Goal: Use online tool/utility: Utilize a website feature to perform a specific function

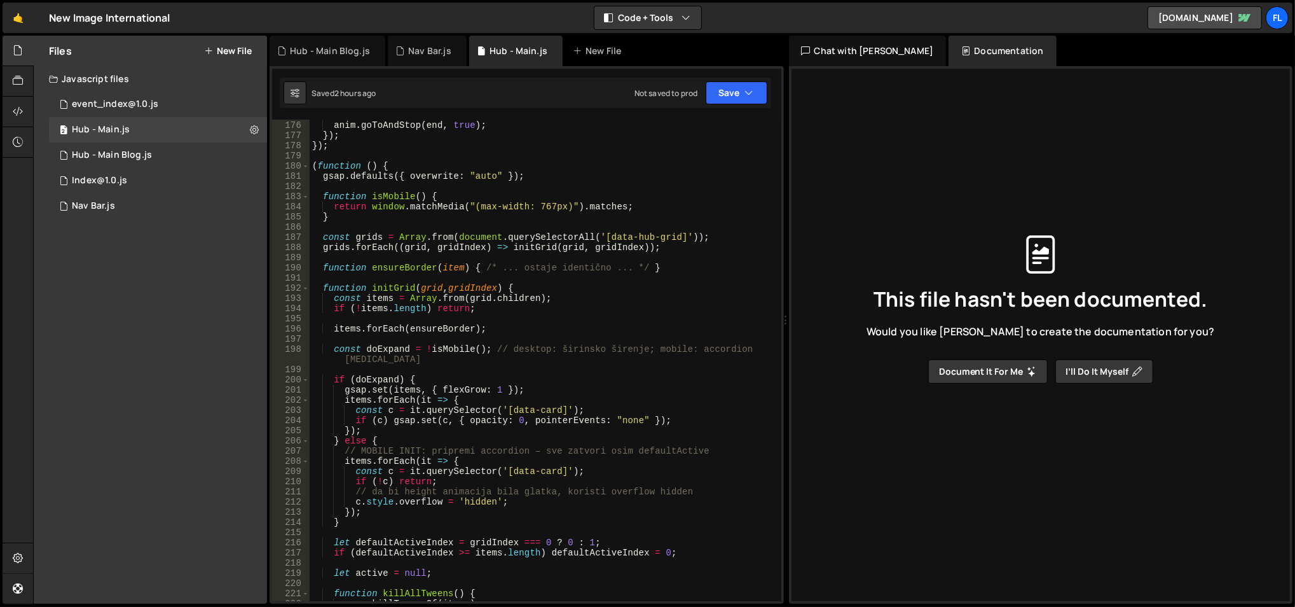
scroll to position [1799, 0]
click at [168, 132] on div "2 Hub - Main.js 0" at bounding box center [158, 129] width 218 height 25
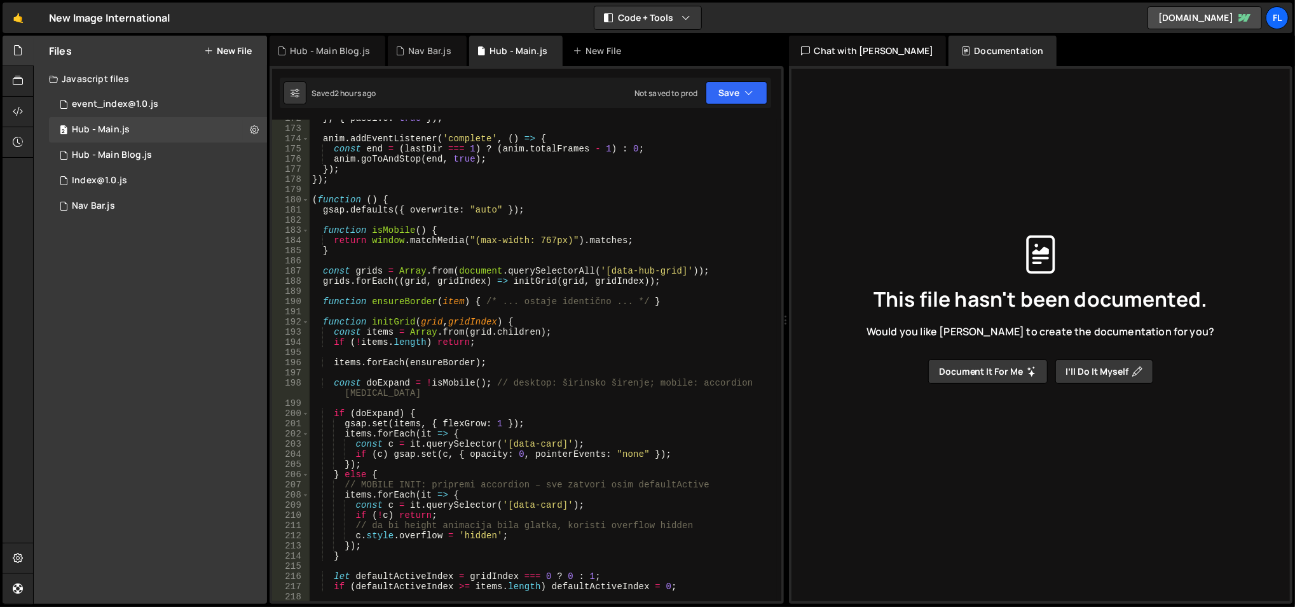
scroll to position [1813, 0]
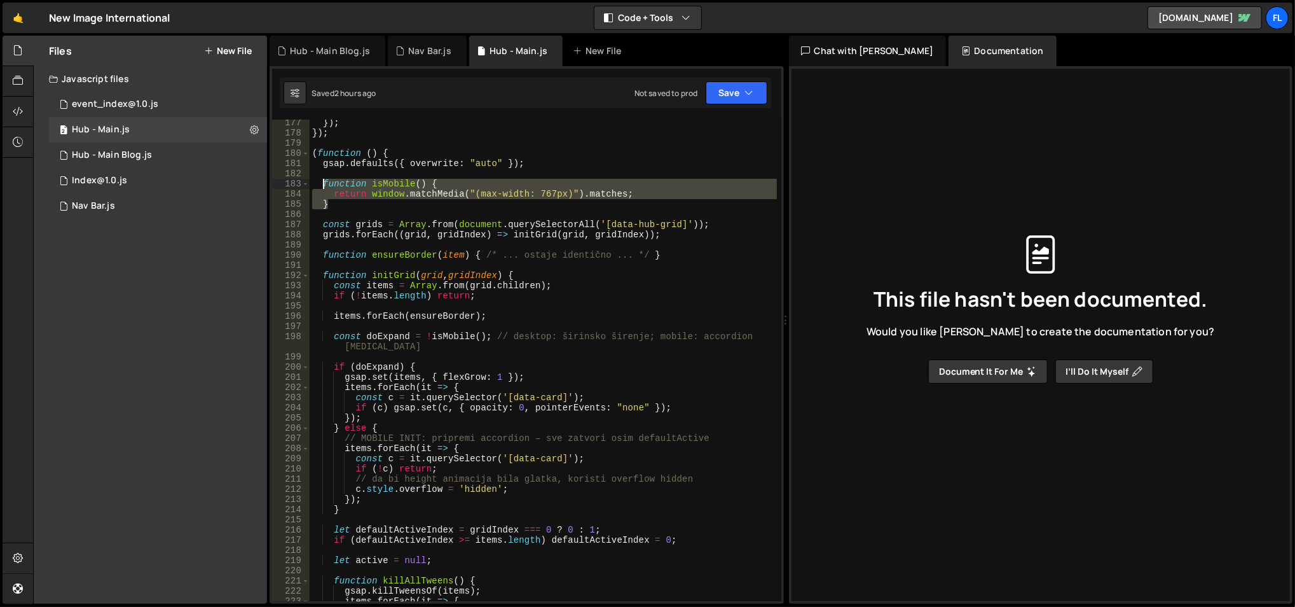
drag, startPoint x: 361, startPoint y: 201, endPoint x: 322, endPoint y: 182, distance: 42.7
click at [322, 182] on div "}) ; }) ; ( function ( ) { gsap . defaults ({ overwrite : "auto" }) ; function …" at bounding box center [544, 369] width 468 height 503
click at [391, 184] on div "}) ; }) ; ( function ( ) { gsap . defaults ({ overwrite : "auto" }) ; function …" at bounding box center [543, 360] width 467 height 481
click at [391, 184] on div "}) ; }) ; ( function ( ) { gsap . defaults ({ overwrite : "auto" }) ; function …" at bounding box center [544, 369] width 468 height 503
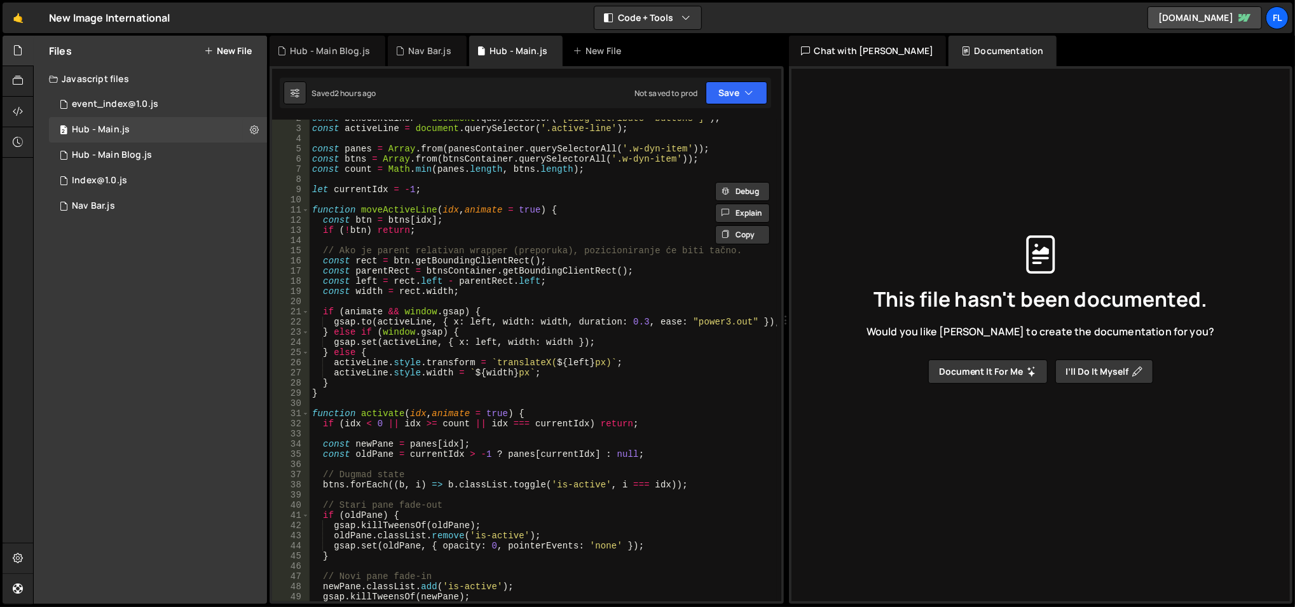
scroll to position [7, 0]
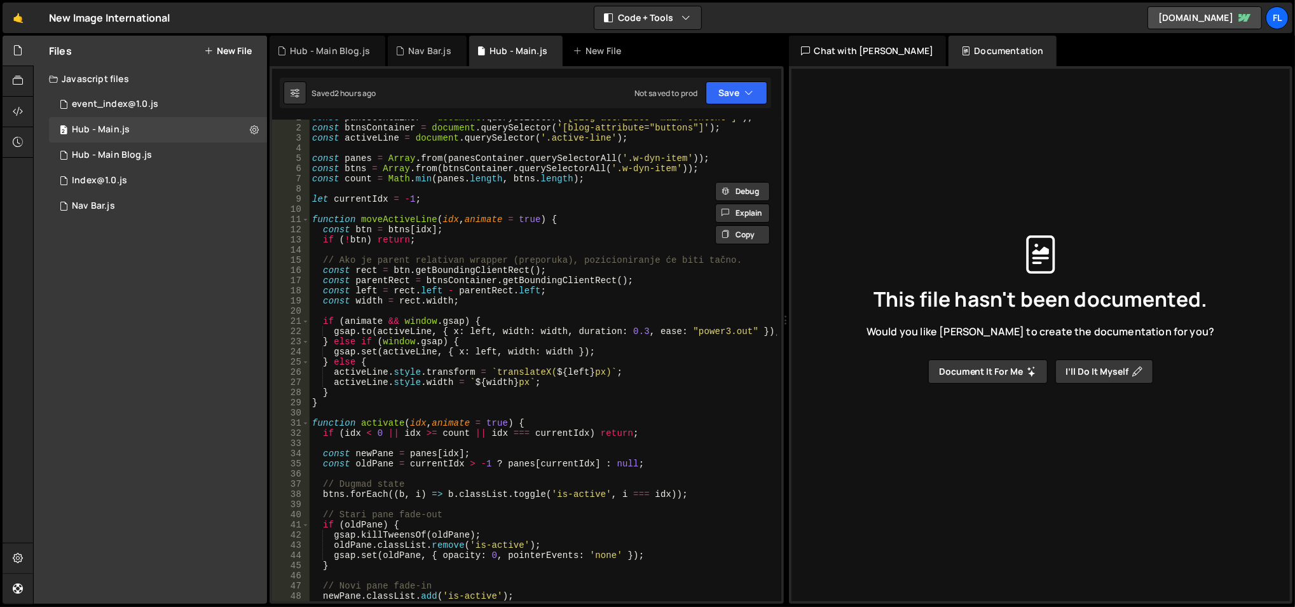
click at [419, 214] on div "const panesContainer = document . querySelector ( '[blog-attribute="main-conten…" at bounding box center [544, 364] width 468 height 503
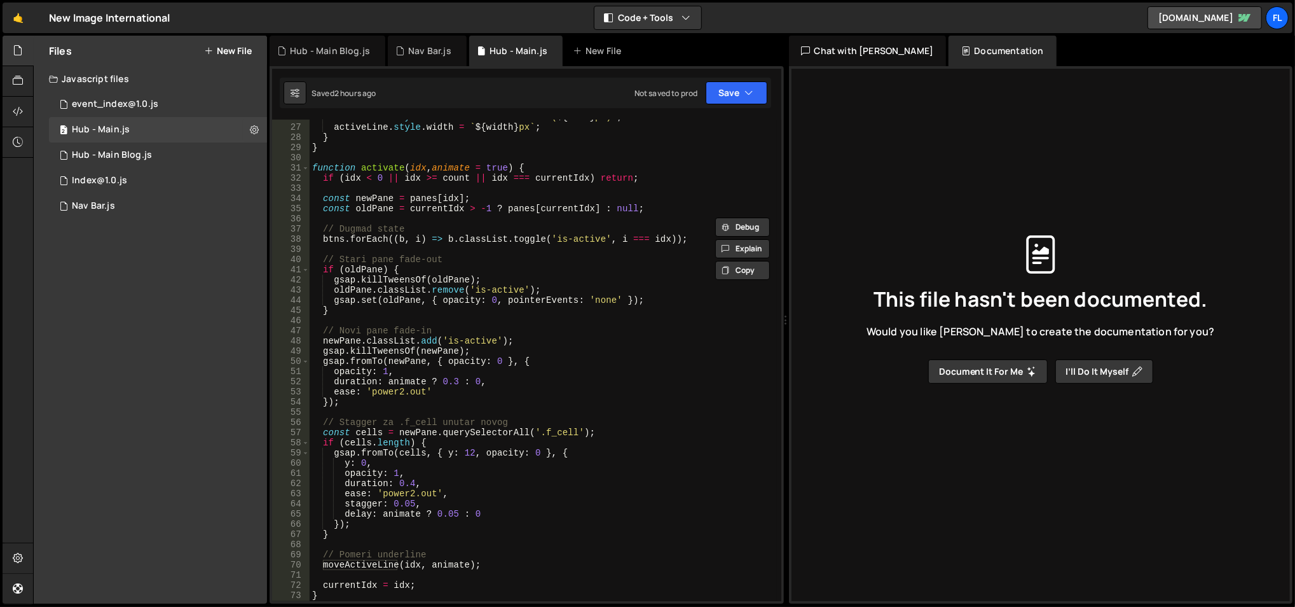
scroll to position [194, 0]
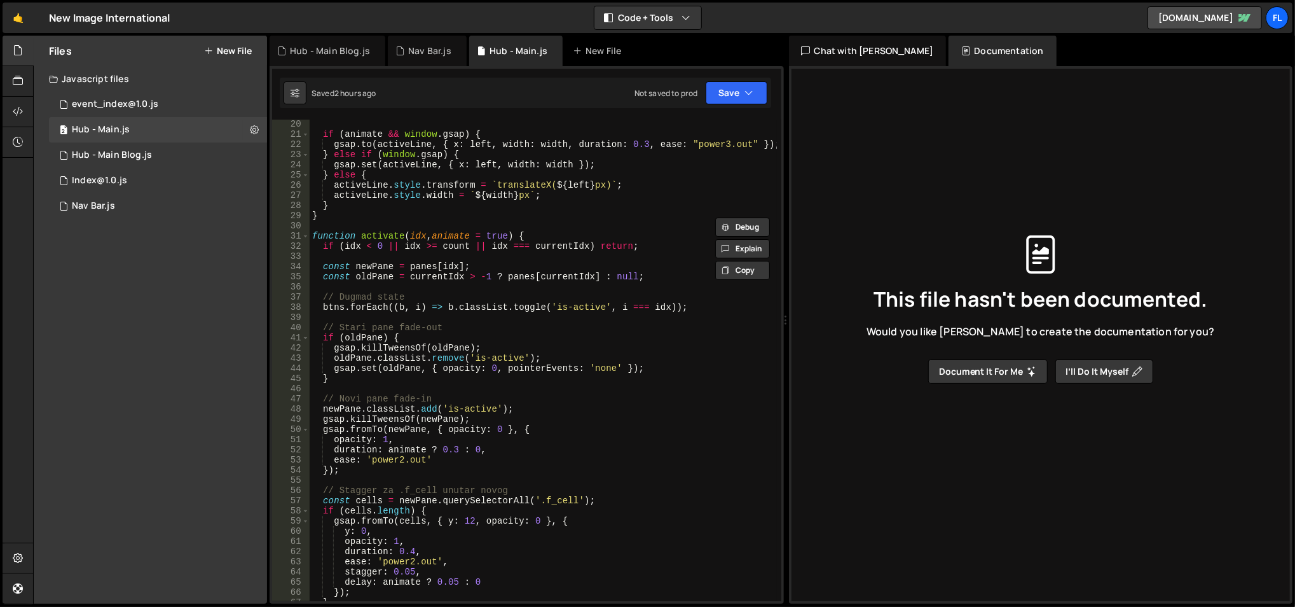
click at [557, 237] on div "if ( animate && window . gsap ) { gsap . to ( activeLine , { x : left , width :…" at bounding box center [544, 370] width 468 height 503
type textarea "function activate(idx, animate = true) {"
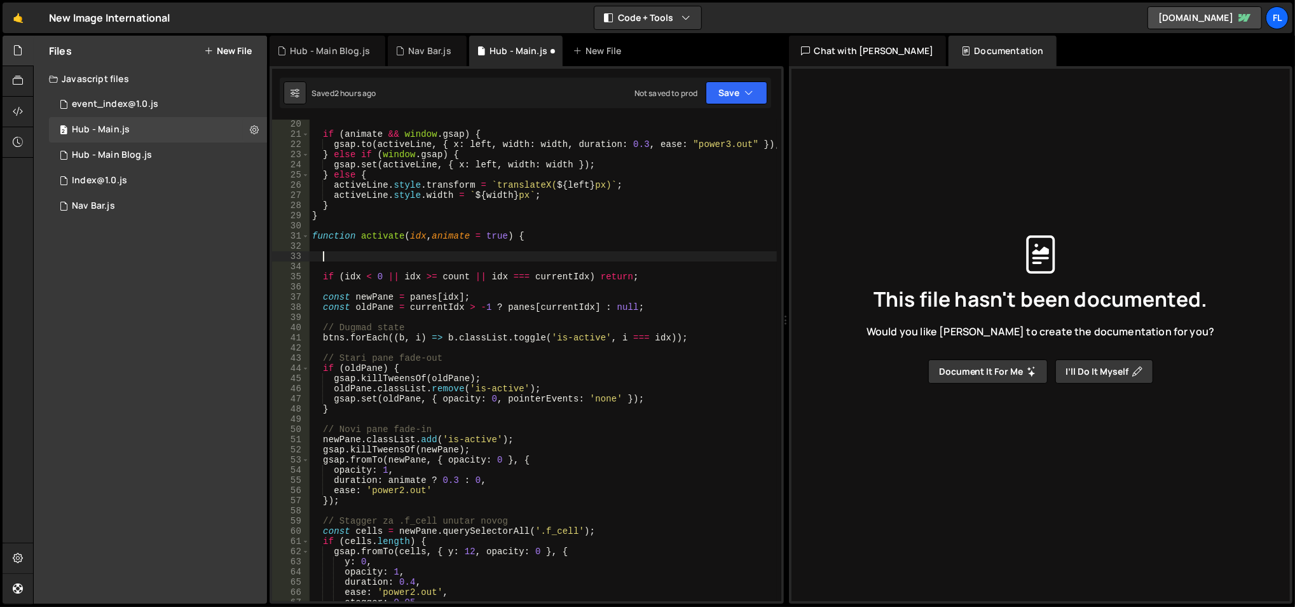
paste textarea "}"
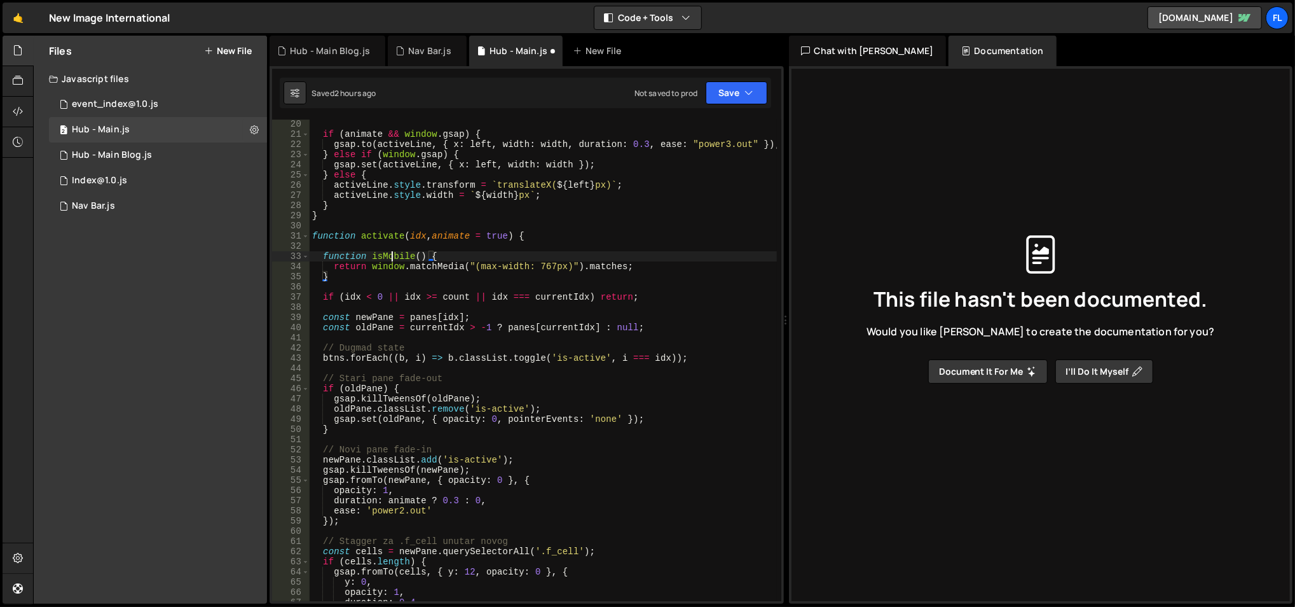
click at [392, 256] on div "if ( animate && window . gsap ) { gsap . to ( activeLine , { x : left , width :…" at bounding box center [544, 370] width 468 height 503
click at [582, 296] on div "if ( animate && window . gsap ) { gsap . to ( activeLine , { x : left , width :…" at bounding box center [544, 370] width 468 height 503
paste textarea "isMobile"
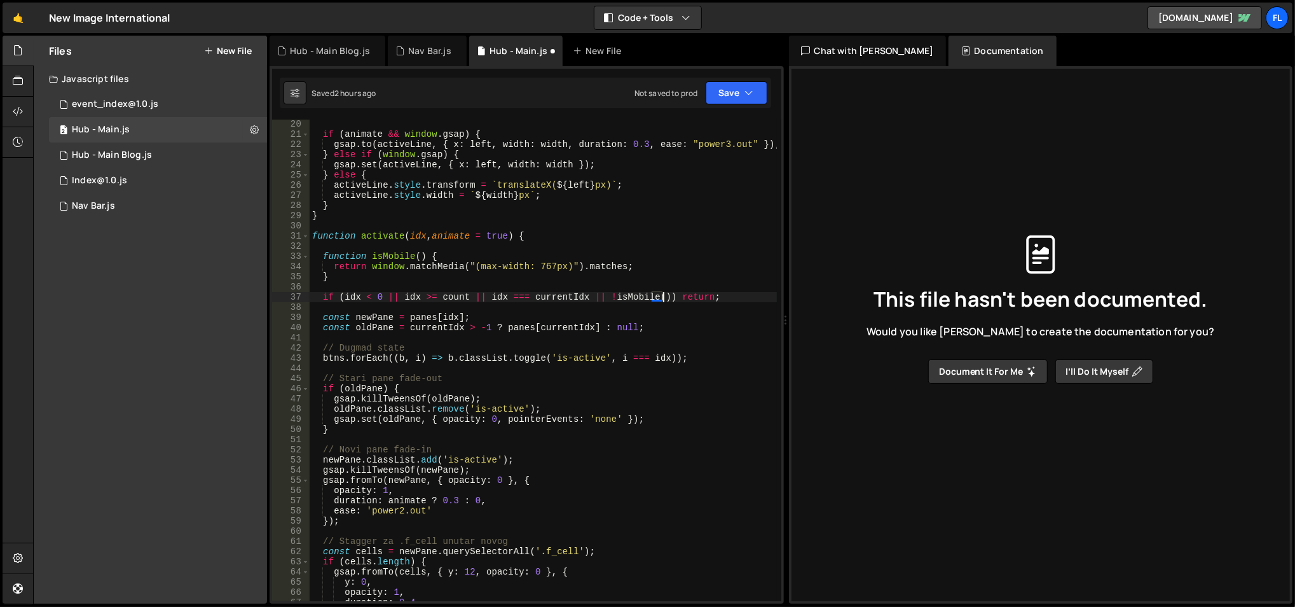
scroll to position [0, 25]
click at [726, 92] on button "Save" at bounding box center [737, 92] width 62 height 23
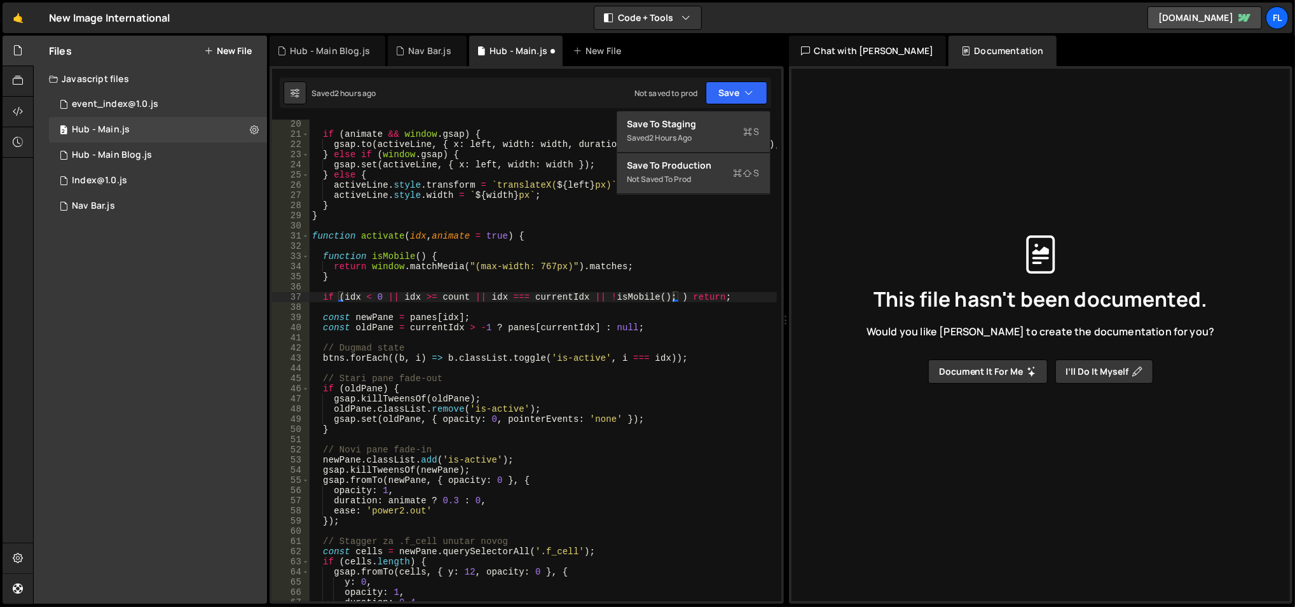
click at [593, 266] on div "if ( animate && window . gsap ) { gsap . to ( activeLine , { x : left , width :…" at bounding box center [544, 370] width 468 height 503
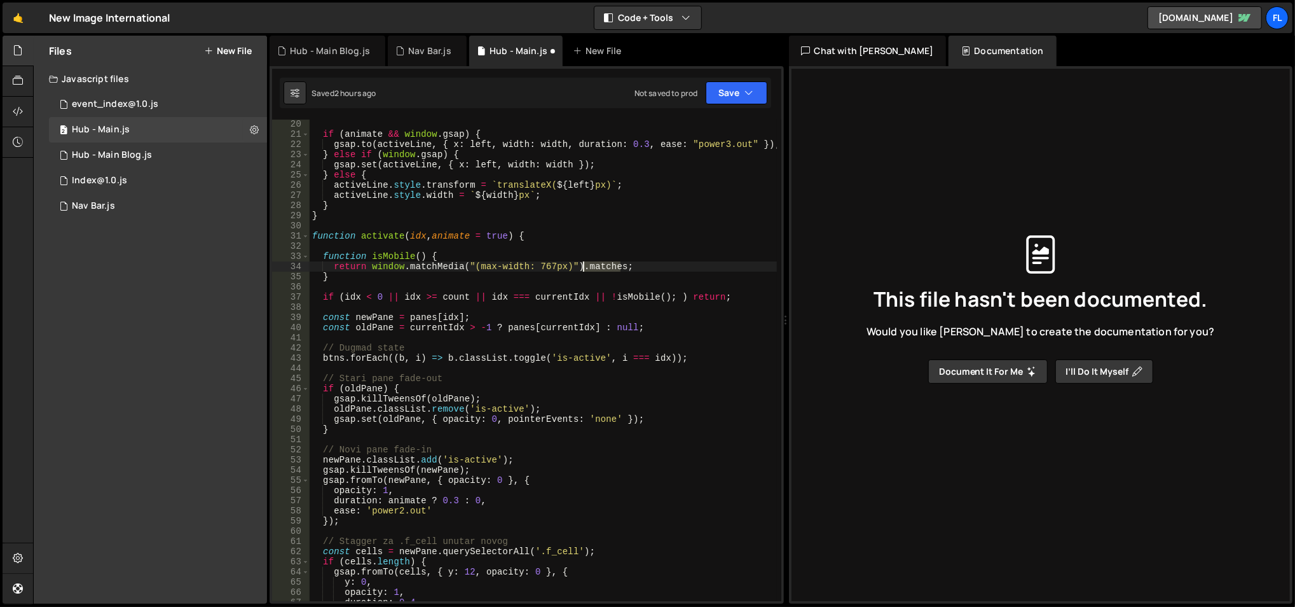
click at [593, 266] on div "if ( animate && window . gsap ) { gsap . to ( activeLine , { x : left , width :…" at bounding box center [544, 370] width 468 height 503
click at [395, 258] on div "if ( animate && window . gsap ) { gsap . to ( activeLine , { x : left , width :…" at bounding box center [544, 370] width 468 height 503
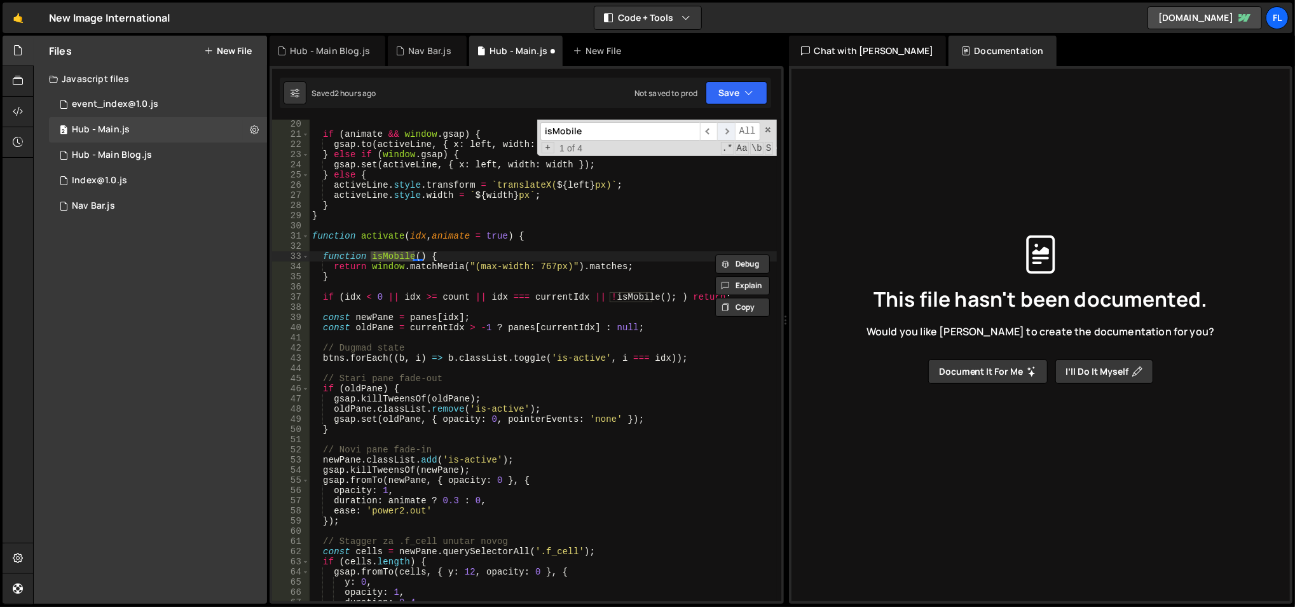
click at [731, 128] on span "​" at bounding box center [726, 131] width 18 height 18
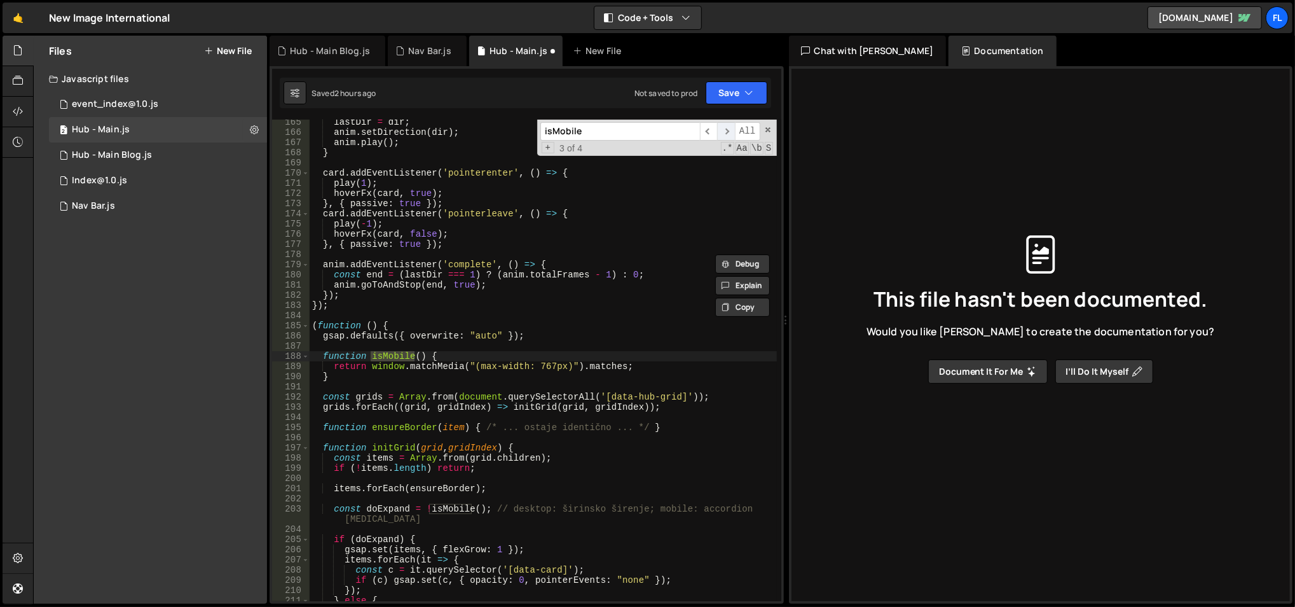
scroll to position [1691, 0]
type textarea "return window.matchMedia("(max-width: 767px)").matches;"
click at [593, 366] on div "lastDir = dir ; anim . setDirection ( dir ) ; anim . play ( ) ; } card . addEve…" at bounding box center [544, 368] width 468 height 503
click at [727, 131] on span "​" at bounding box center [726, 131] width 18 height 18
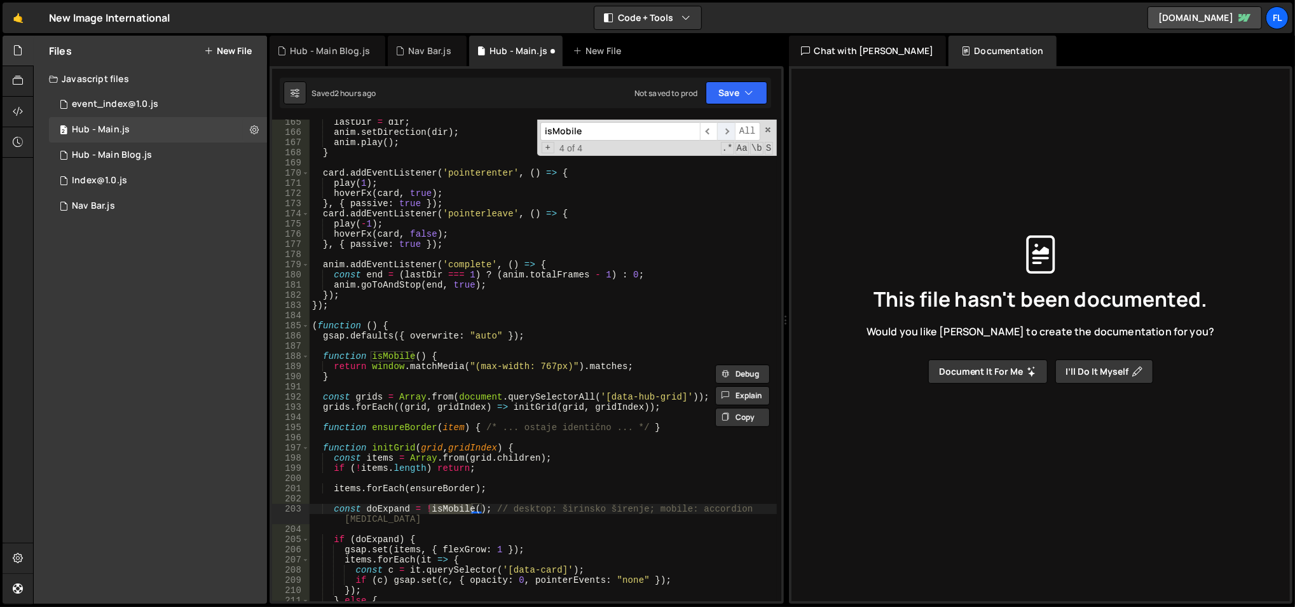
click at [727, 131] on span "​" at bounding box center [726, 131] width 18 height 18
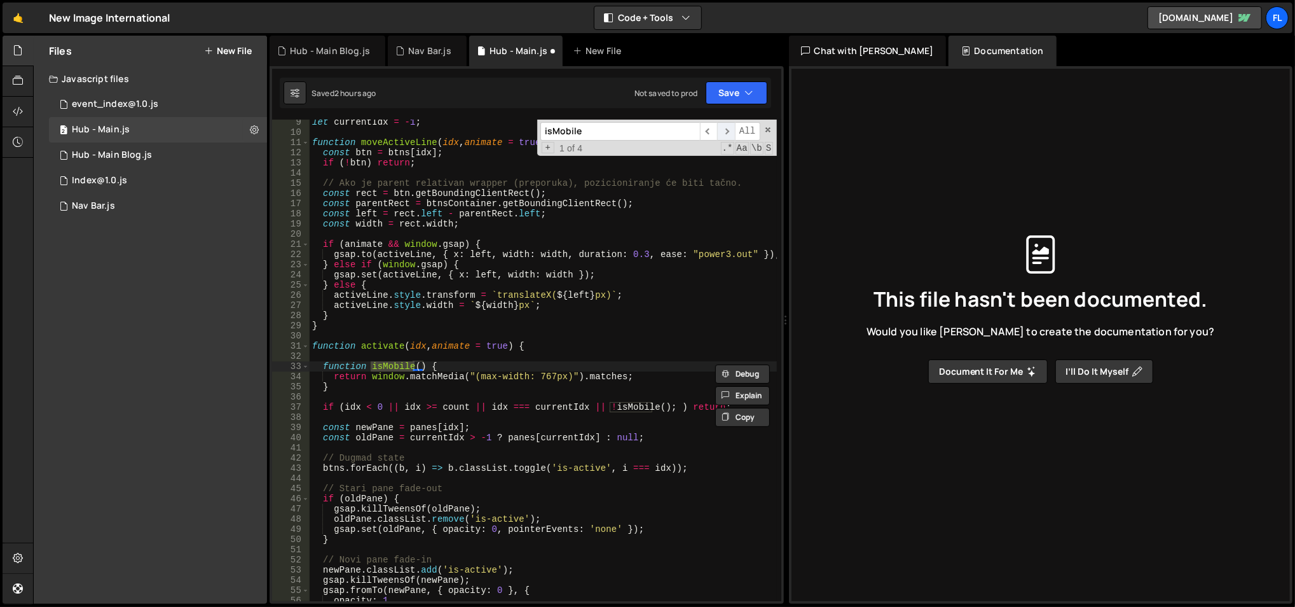
click at [727, 135] on span "​" at bounding box center [726, 131] width 18 height 18
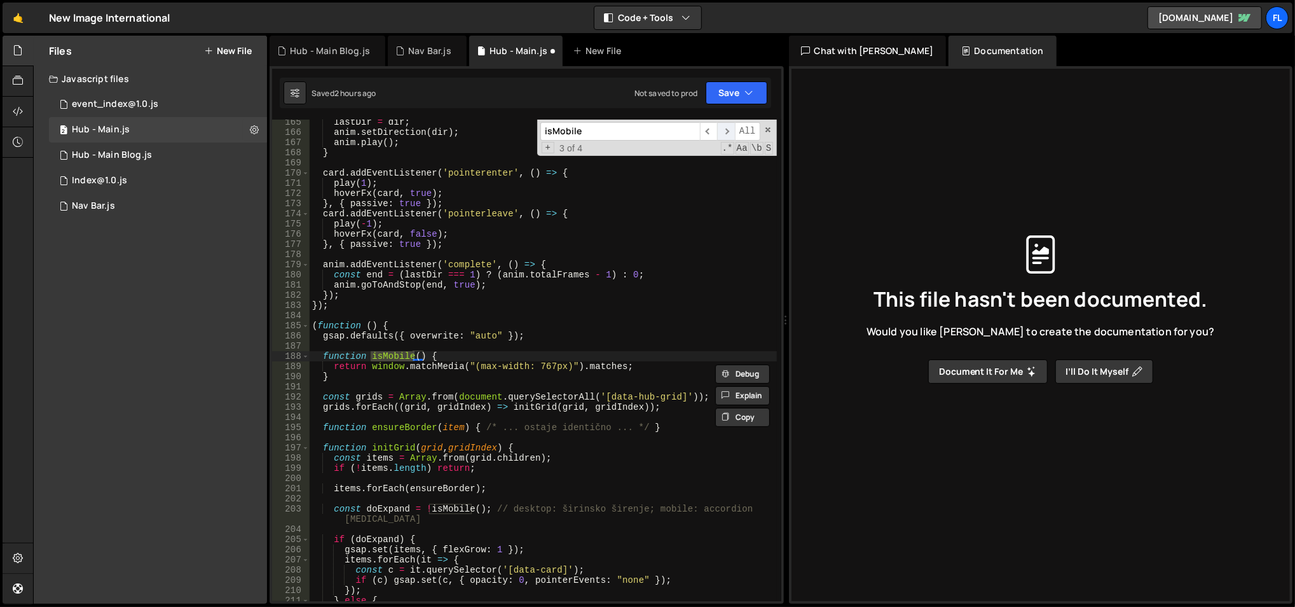
scroll to position [1691, 0]
click at [588, 368] on div "lastDir = dir ; anim . setDirection ( dir ) ; anim . play ( ) ; } card . addEve…" at bounding box center [544, 368] width 468 height 503
type input "matches"
click at [727, 130] on span "​" at bounding box center [726, 131] width 18 height 18
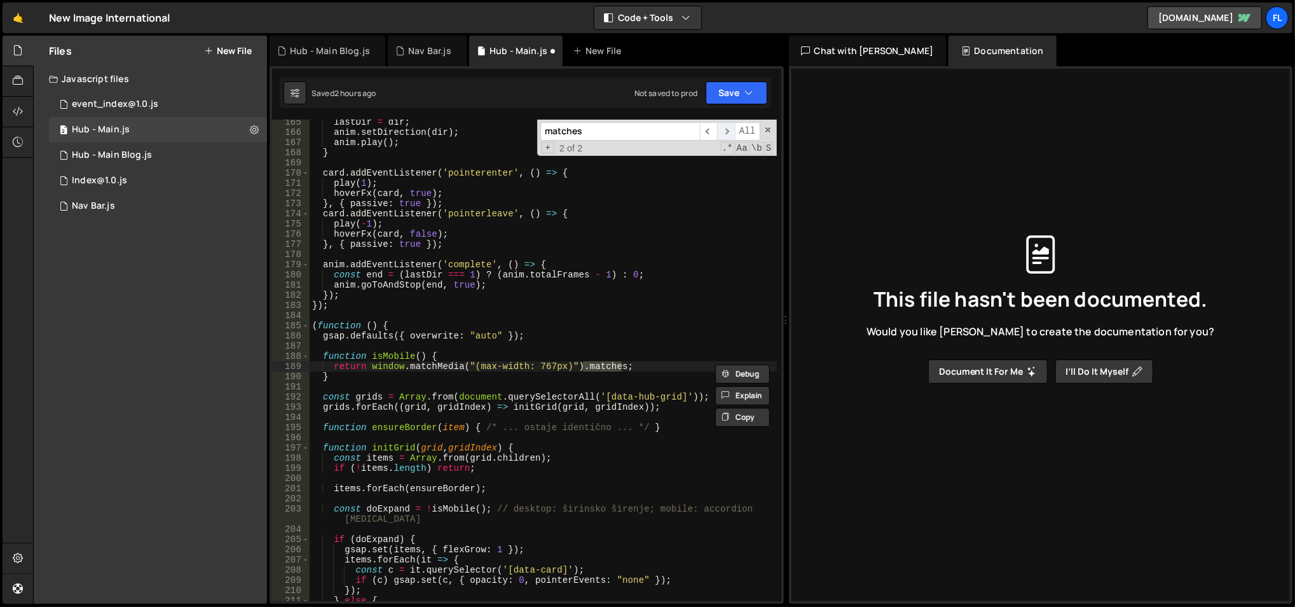
scroll to position [94, 0]
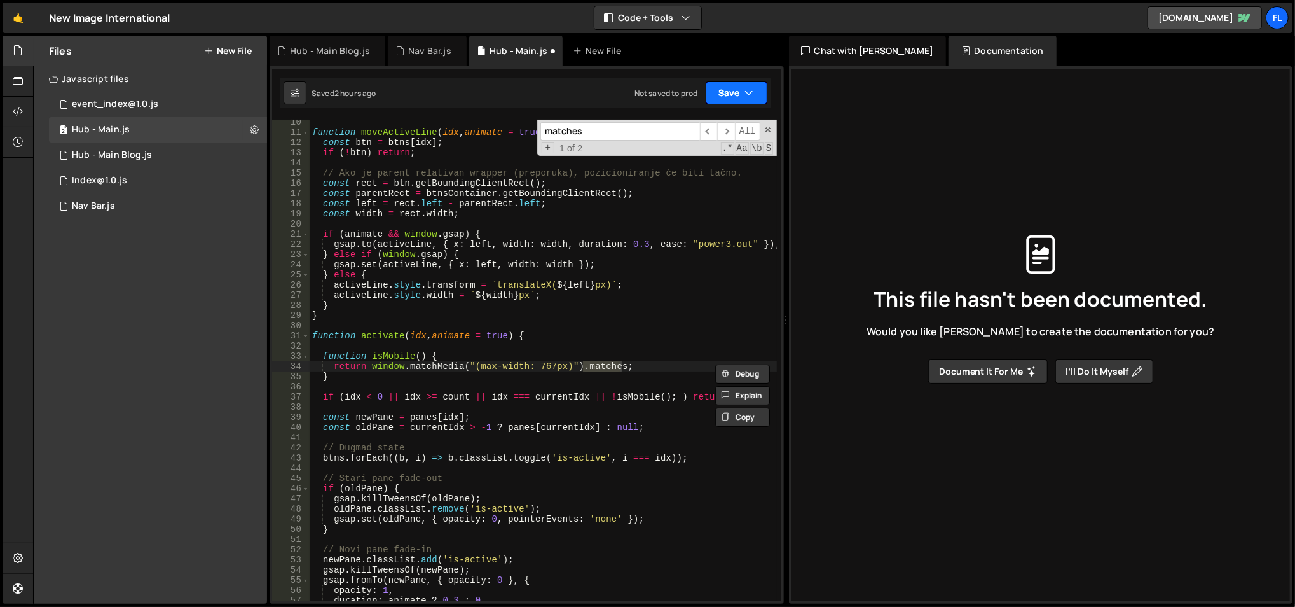
click at [734, 97] on button "Save" at bounding box center [737, 92] width 62 height 23
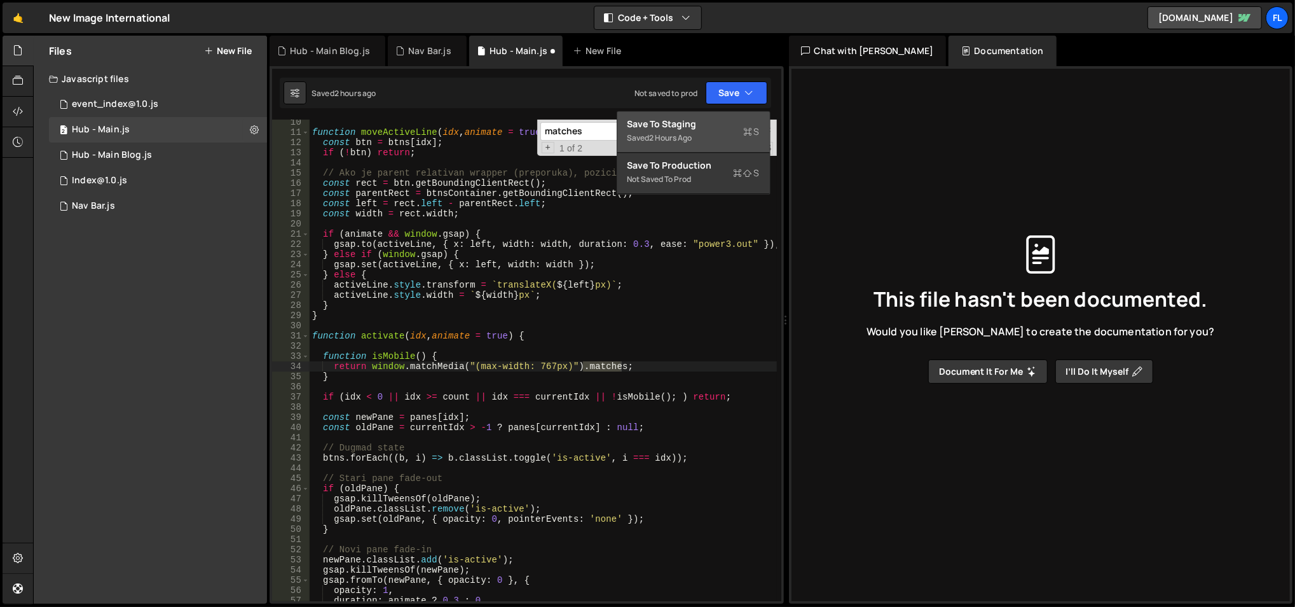
click at [716, 127] on div "Save to Staging S" at bounding box center [694, 124] width 132 height 13
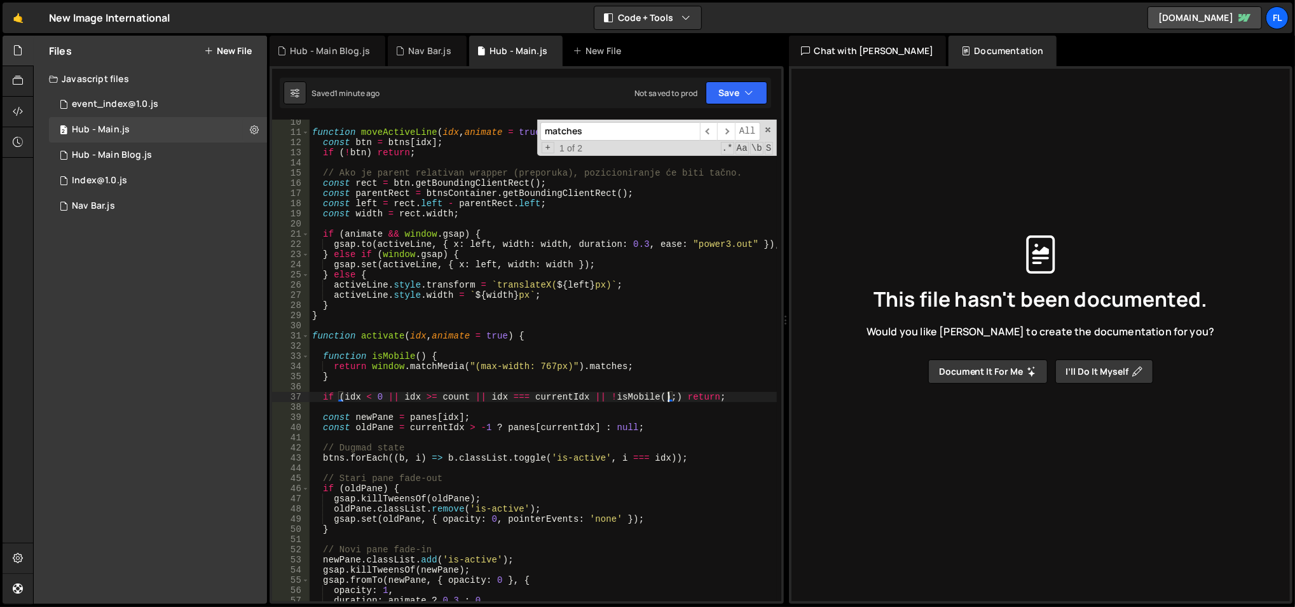
click at [666, 399] on div "function moveActiveLine ( idx , animate = true ) { const btn = btns [ idx ] ; i…" at bounding box center [544, 368] width 468 height 503
type textarea "if (idx < 0 || idx >= count || idx === currentIdx || !isMobile()) return;"
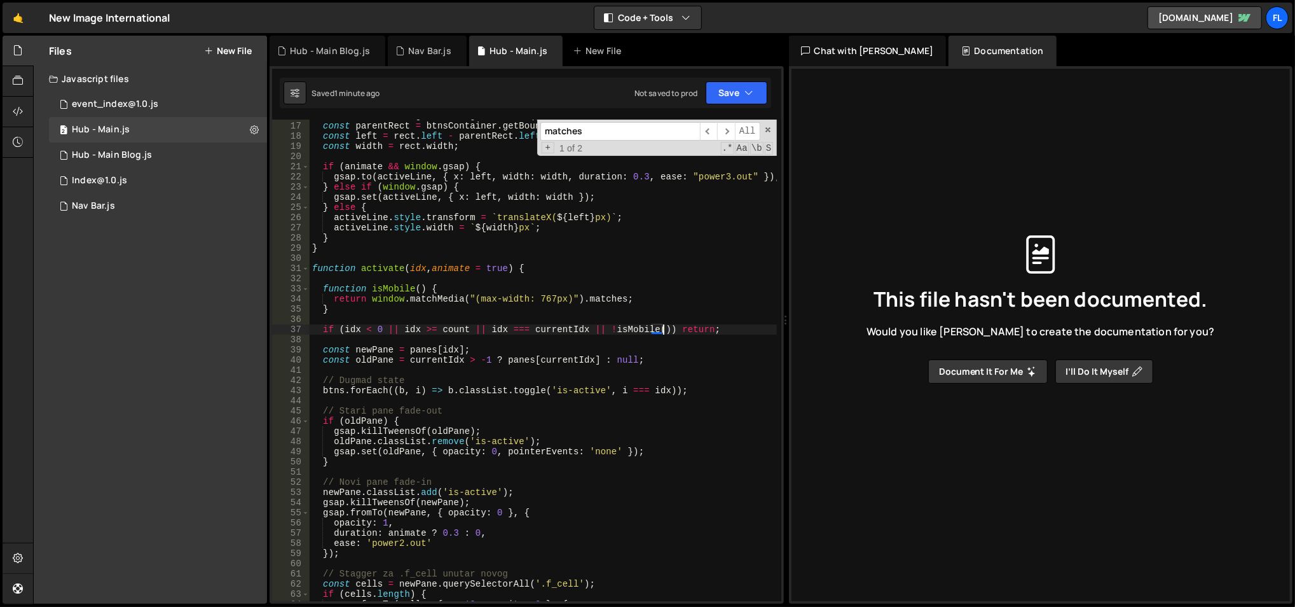
scroll to position [161, 0]
click at [481, 281] on div "const rect = btn . getBoundingClientRect ( ) ; const parentRect = btnsContainer…" at bounding box center [544, 362] width 468 height 503
click at [481, 282] on div "const rect = btn . getBoundingClientRect ( ) ; const parentRect = btnsContainer…" at bounding box center [544, 362] width 468 height 503
click at [481, 284] on div "const rect = btn . getBoundingClientRect ( ) ; const parentRect = btnsContainer…" at bounding box center [544, 362] width 468 height 503
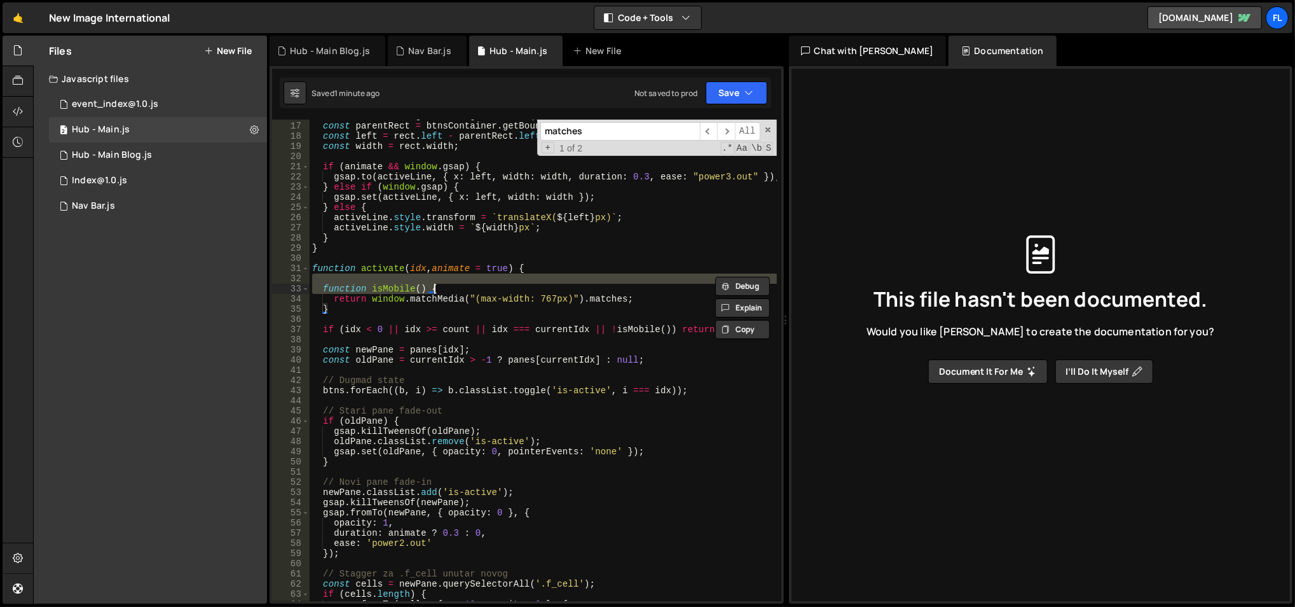
click at [479, 291] on div "const rect = btn . getBoundingClientRect ( ) ; const parentRect = btnsContainer…" at bounding box center [543, 360] width 467 height 481
click at [479, 291] on div "const rect = btn . getBoundingClientRect ( ) ; const parentRect = btnsContainer…" at bounding box center [544, 362] width 468 height 503
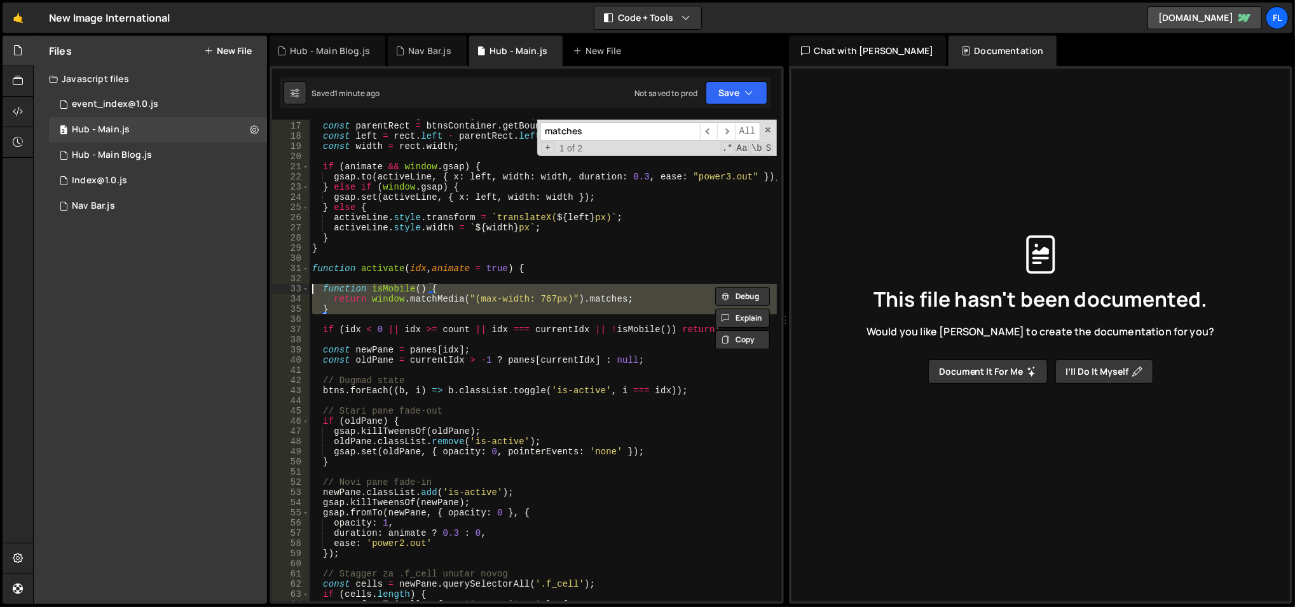
click at [479, 291] on div "const rect = btn . getBoundingClientRect ( ) ; const parentRect = btnsContainer…" at bounding box center [544, 362] width 468 height 503
click at [479, 291] on div "const rect = btn . getBoundingClientRect ( ) ; const parentRect = btnsContainer…" at bounding box center [543, 360] width 467 height 481
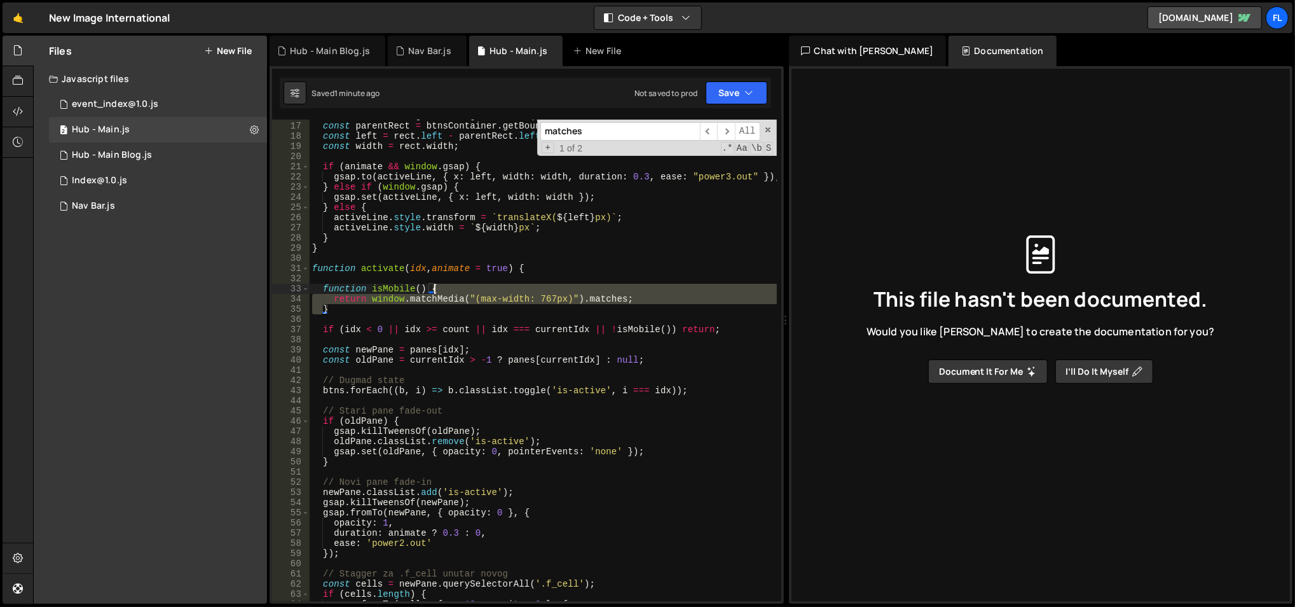
click at [479, 291] on div "const rect = btn . getBoundingClientRect ( ) ; const parentRect = btnsContainer…" at bounding box center [544, 362] width 468 height 503
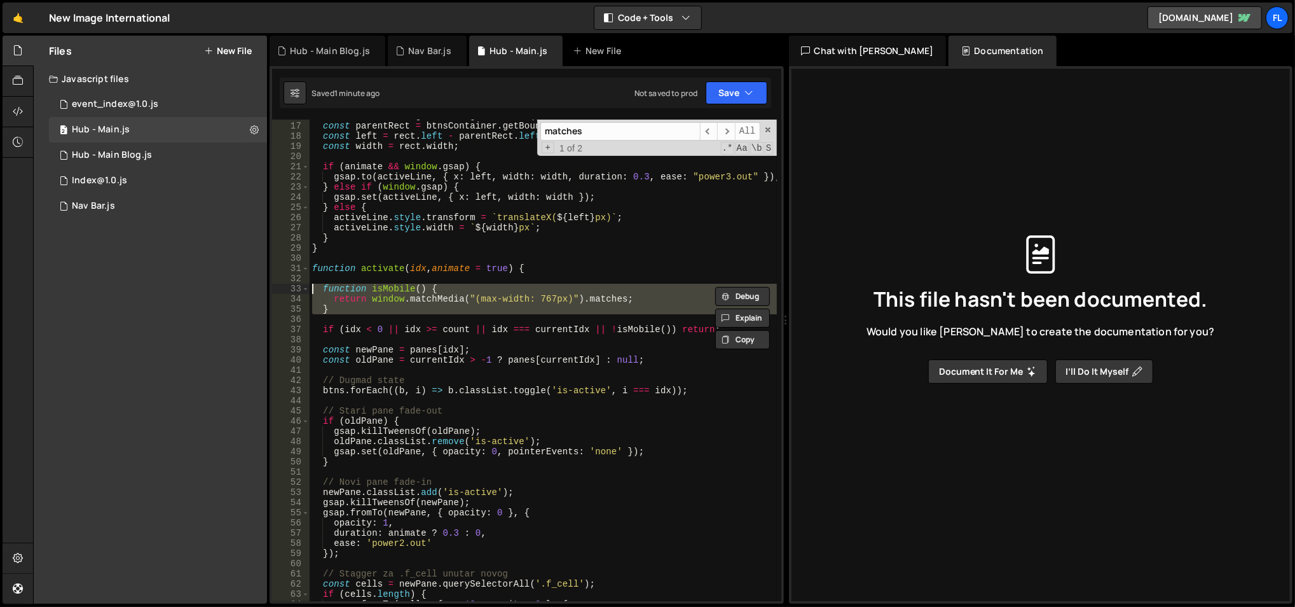
click at [479, 291] on div "const rect = btn . getBoundingClientRect ( ) ; const parentRect = btnsContainer…" at bounding box center [543, 360] width 467 height 481
click at [479, 291] on div "const rect = btn . getBoundingClientRect ( ) ; const parentRect = btnsContainer…" at bounding box center [544, 362] width 468 height 503
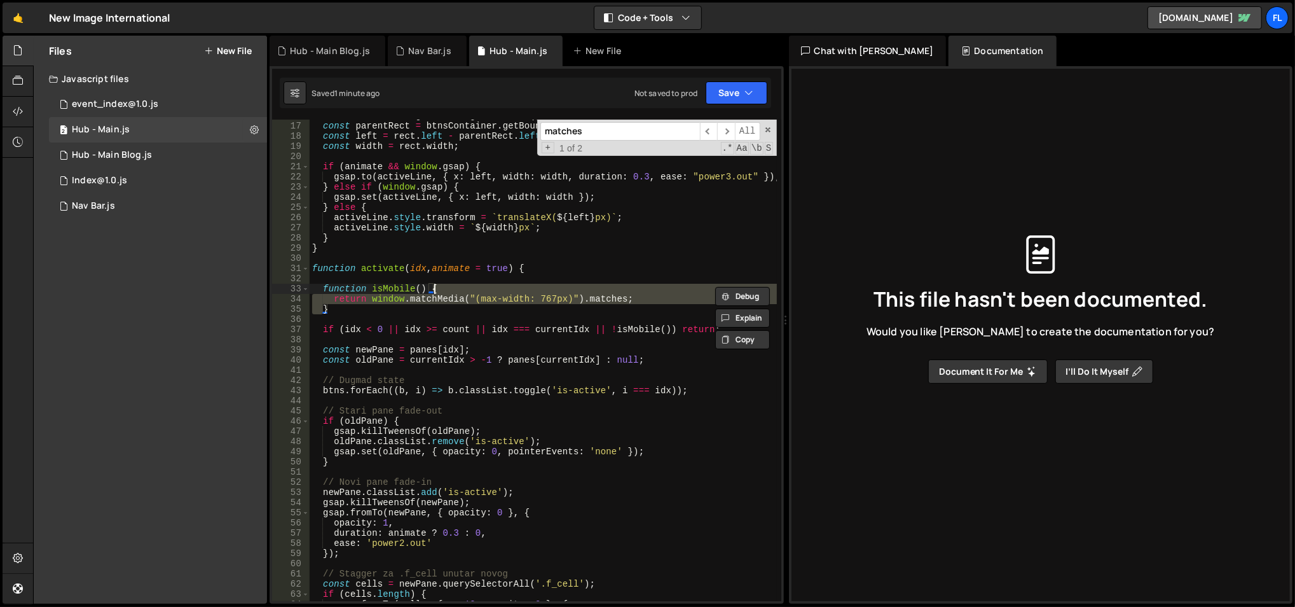
click at [479, 291] on div "const rect = btn . getBoundingClientRect ( ) ; const parentRect = btnsContainer…" at bounding box center [544, 362] width 468 height 503
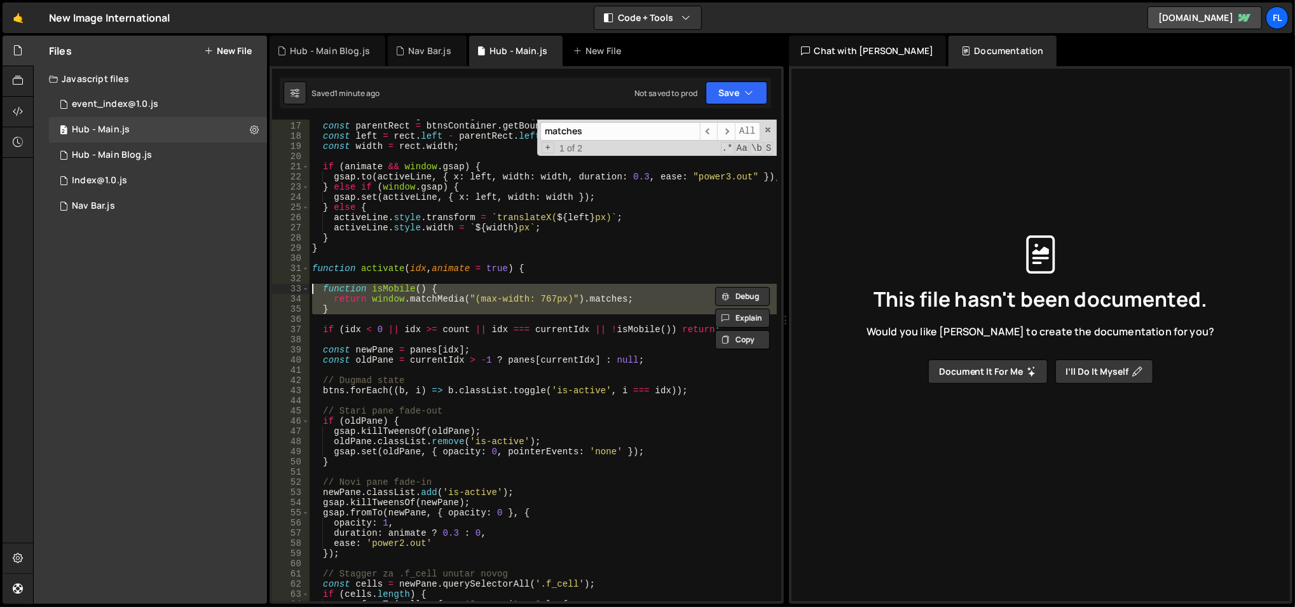
click at [479, 291] on div "const rect = btn . getBoundingClientRect ( ) ; const parentRect = btnsContainer…" at bounding box center [543, 360] width 467 height 481
click at [479, 291] on div "const rect = btn . getBoundingClientRect ( ) ; const parentRect = btnsContainer…" at bounding box center [544, 362] width 468 height 503
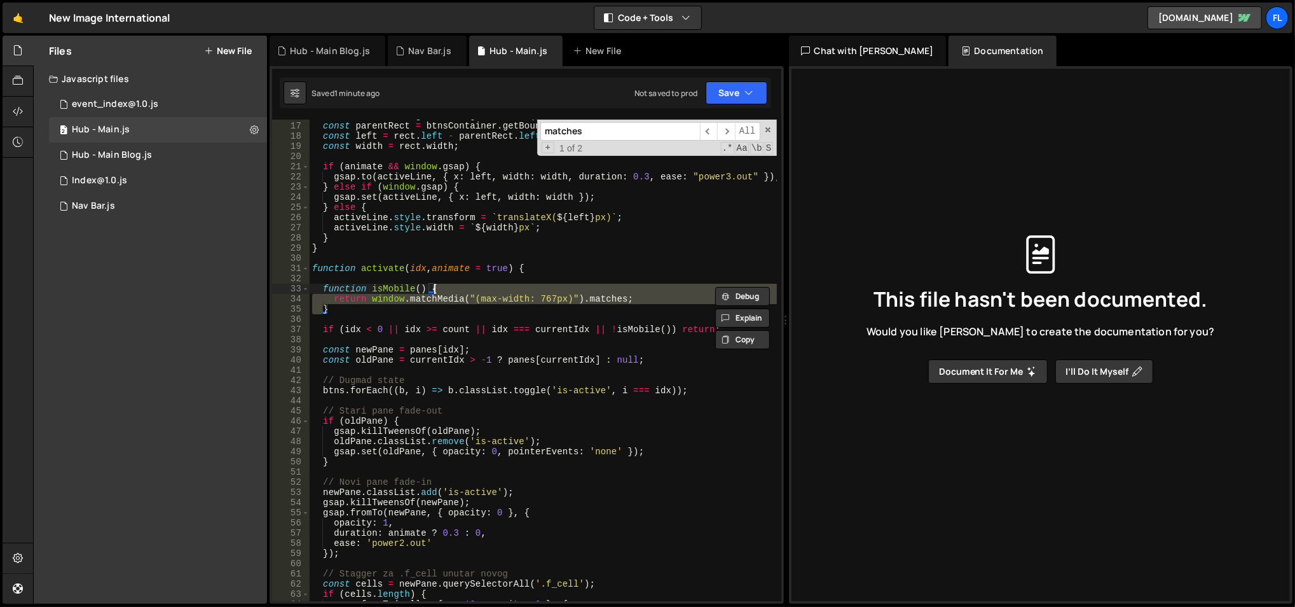
click at [479, 291] on div "const rect = btn . getBoundingClientRect ( ) ; const parentRect = btnsContainer…" at bounding box center [544, 362] width 468 height 503
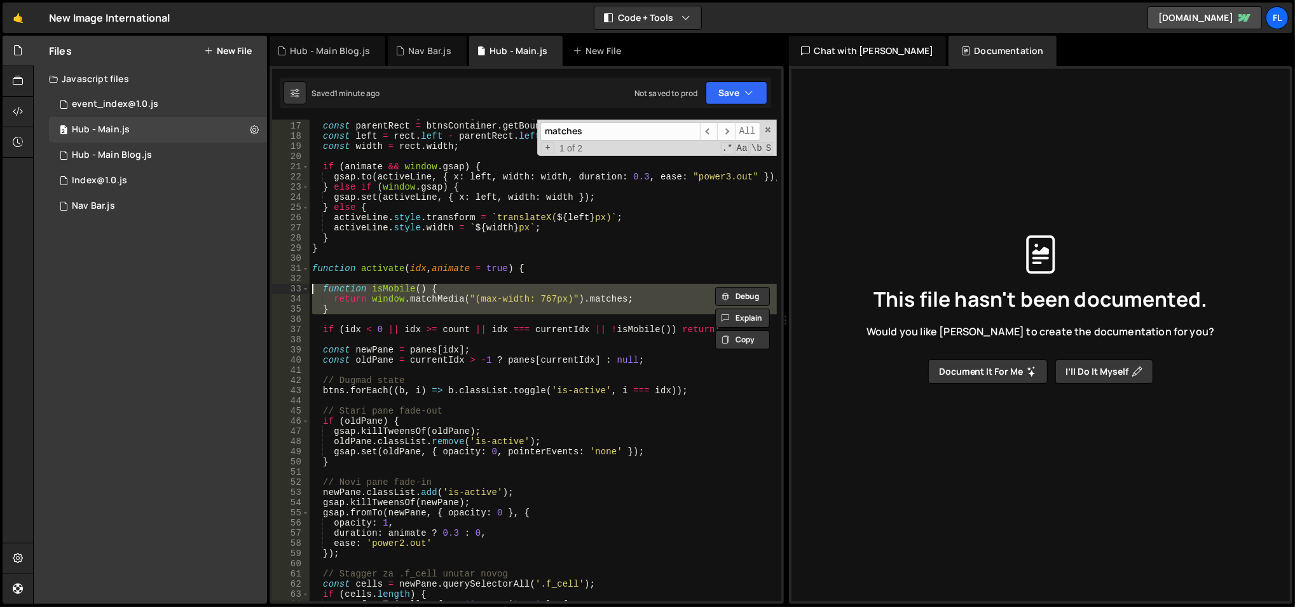
click at [479, 291] on div "const rect = btn . getBoundingClientRect ( ) ; const parentRect = btnsContainer…" at bounding box center [543, 360] width 467 height 481
click at [479, 291] on div "const rect = btn . getBoundingClientRect ( ) ; const parentRect = btnsContainer…" at bounding box center [544, 362] width 468 height 503
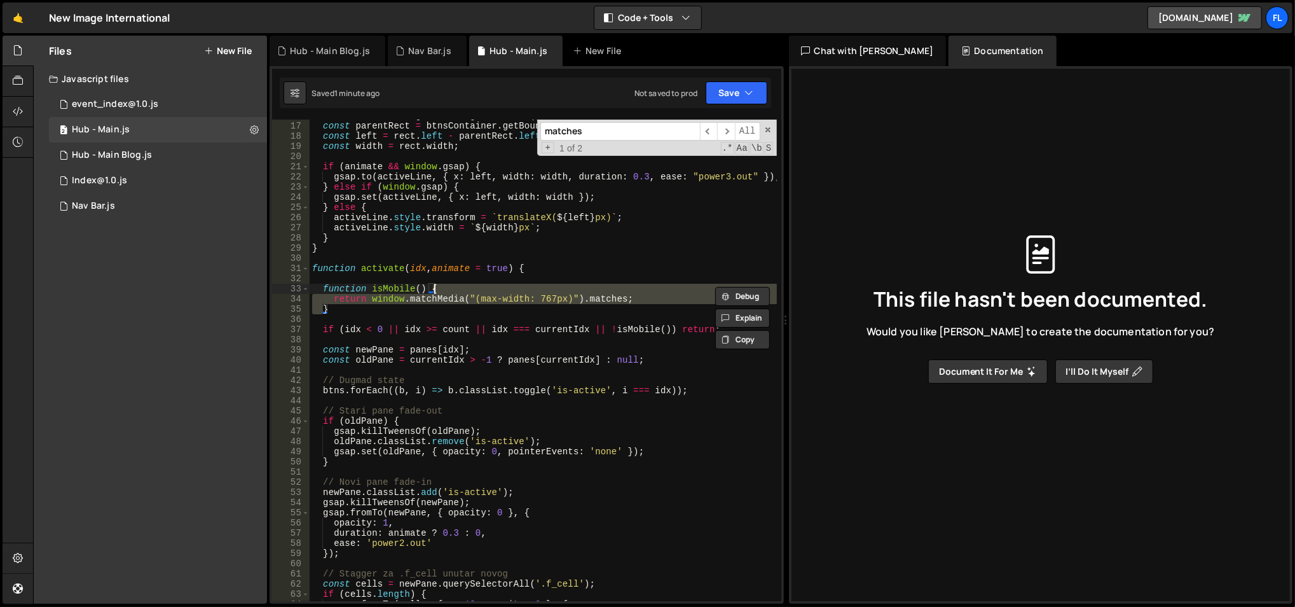
click at [479, 291] on div "const rect = btn . getBoundingClientRect ( ) ; const parentRect = btnsContainer…" at bounding box center [544, 362] width 468 height 503
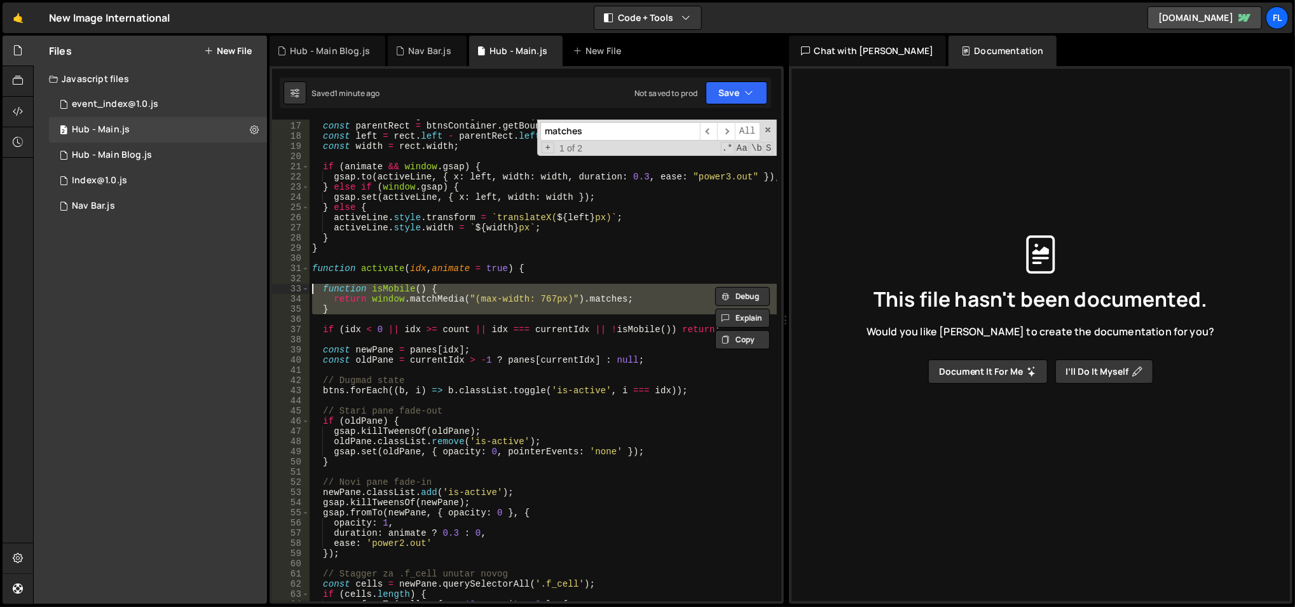
click at [479, 291] on div "const rect = btn . getBoundingClientRect ( ) ; const parentRect = btnsContainer…" at bounding box center [543, 360] width 467 height 481
click at [479, 291] on div "const rect = btn . getBoundingClientRect ( ) ; const parentRect = btnsContainer…" at bounding box center [544, 362] width 468 height 503
type textarea "function isMobile() { return window.matchMedia("(max-width: 767px)").matches;"
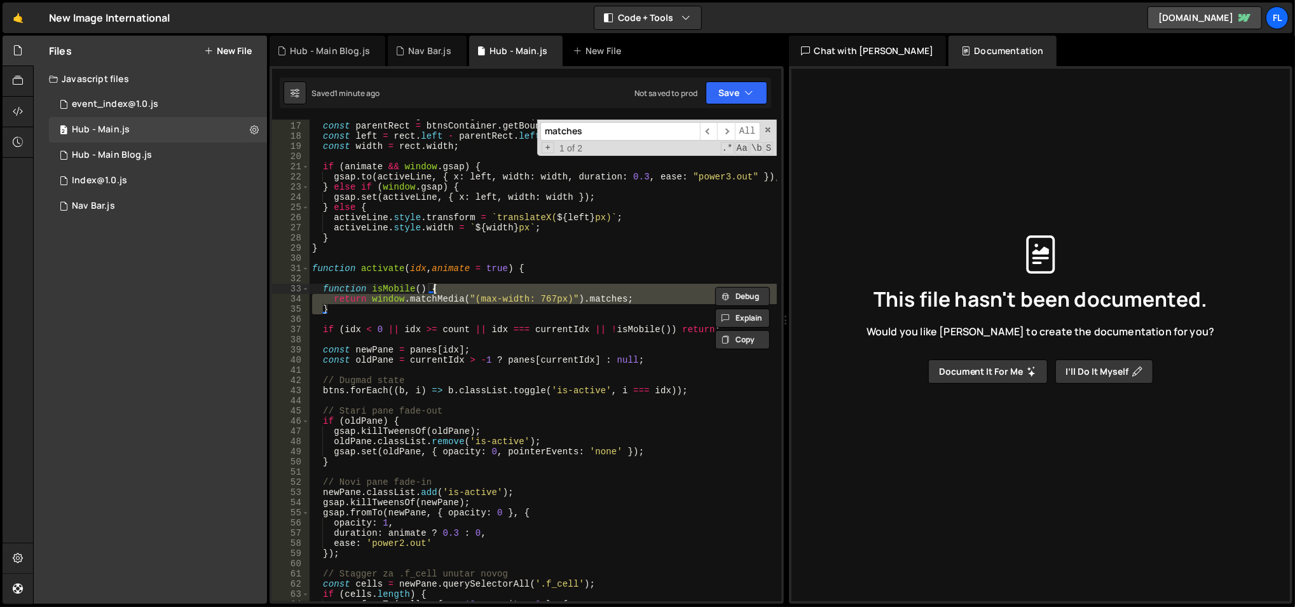
click at [479, 291] on div "const rect = btn . getBoundingClientRect ( ) ; const parentRect = btnsContainer…" at bounding box center [544, 362] width 468 height 503
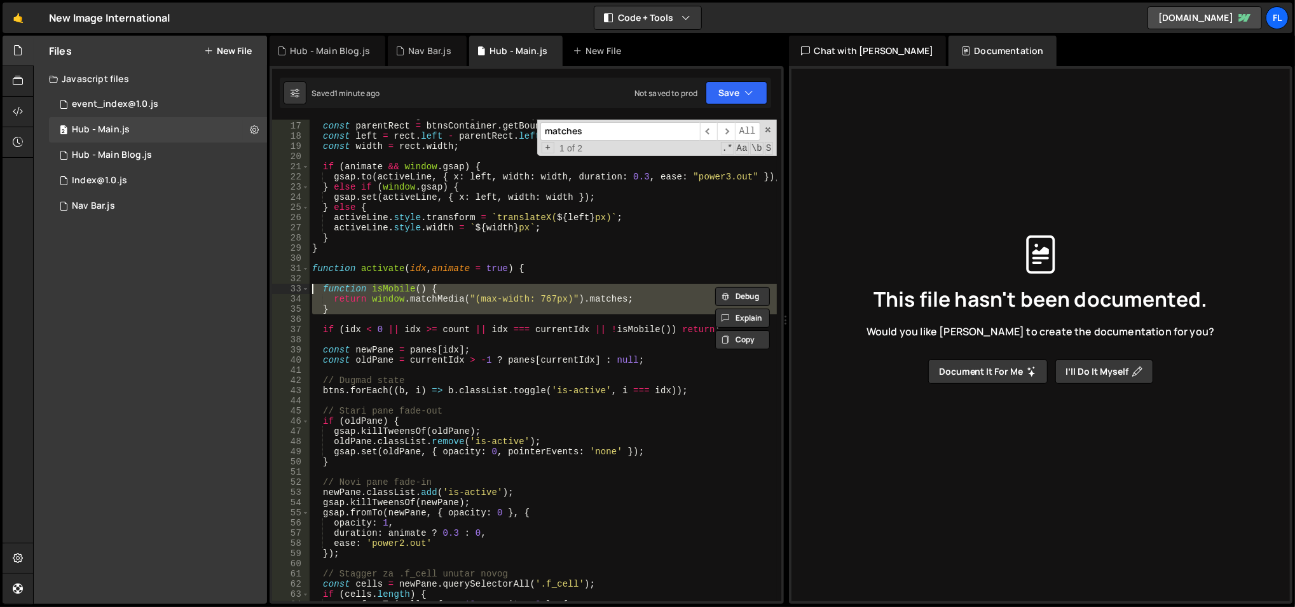
click at [557, 317] on div "const rect = btn . getBoundingClientRect ( ) ; const parentRect = btnsContainer…" at bounding box center [543, 360] width 467 height 481
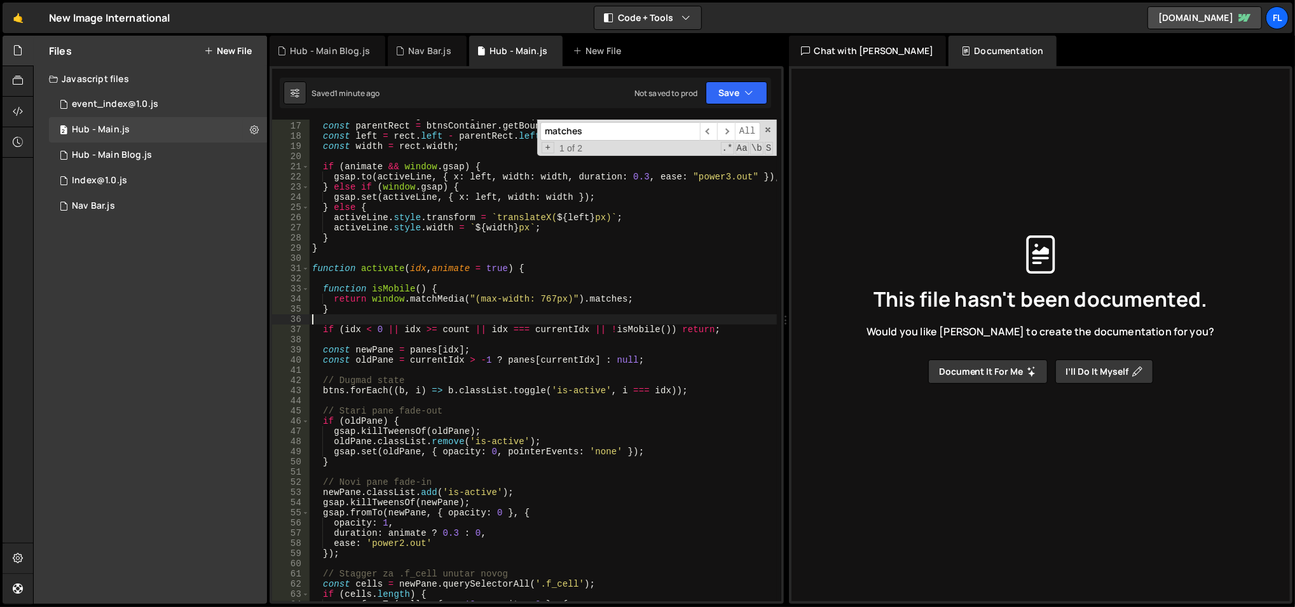
click at [608, 327] on div "const rect = btn . getBoundingClientRect ( ) ; const parentRect = btnsContainer…" at bounding box center [544, 362] width 468 height 503
click at [738, 99] on button "Save" at bounding box center [737, 92] width 62 height 23
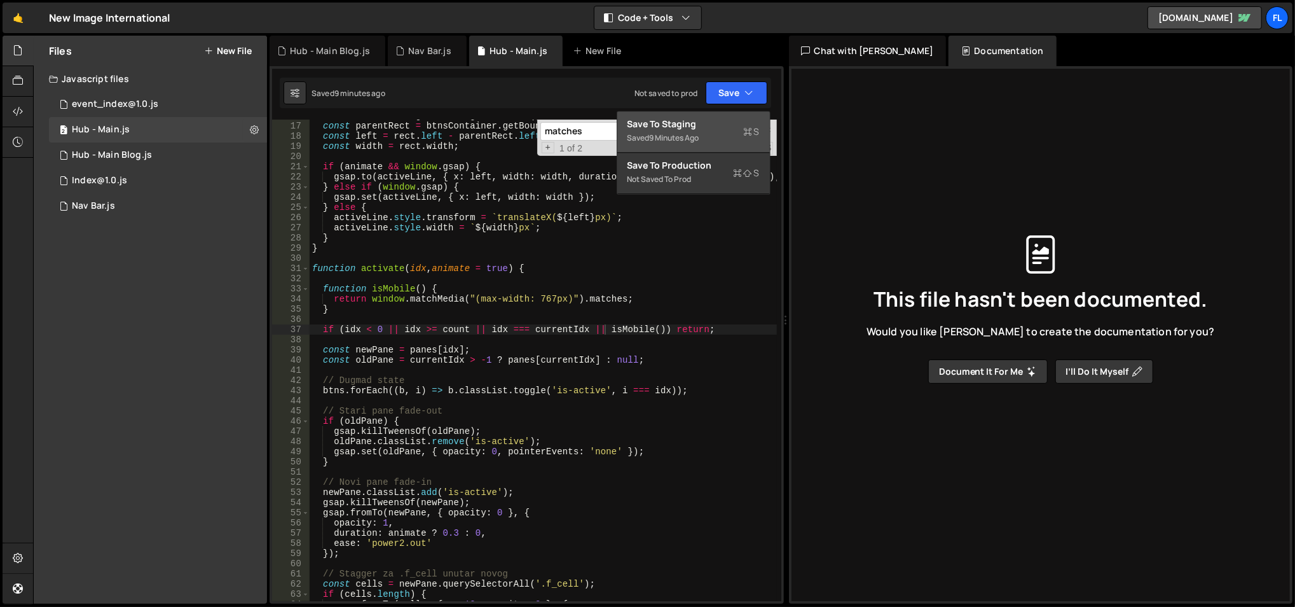
click at [710, 136] on div "Saved 9 minutes ago" at bounding box center [694, 137] width 132 height 15
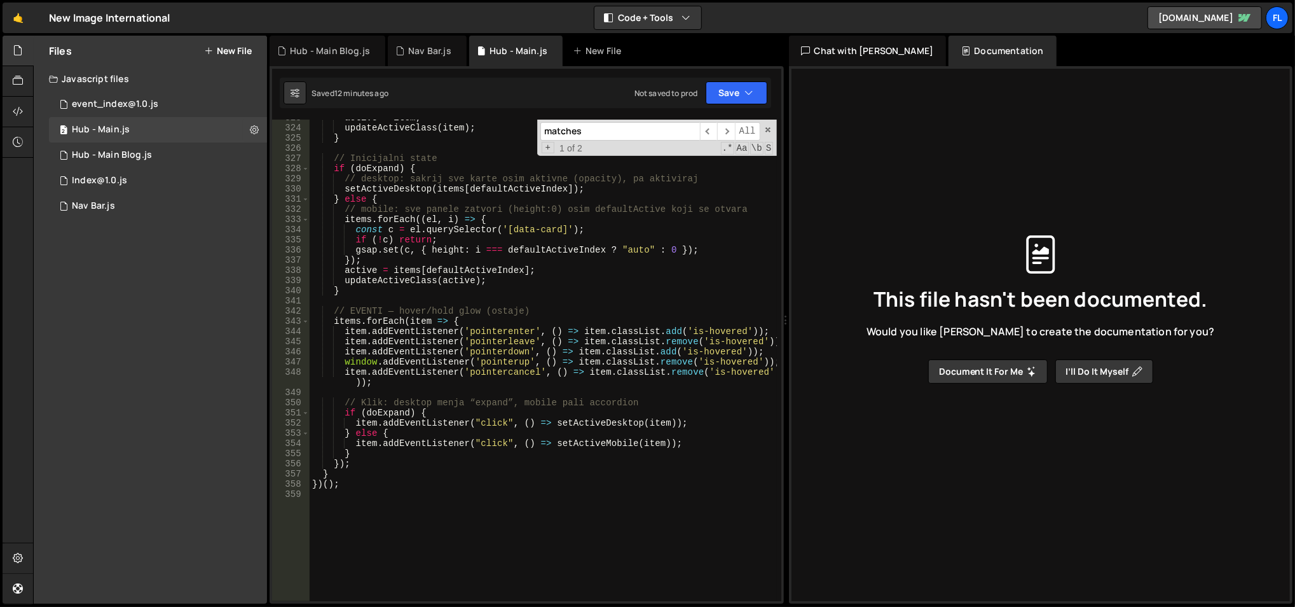
scroll to position [3445, 0]
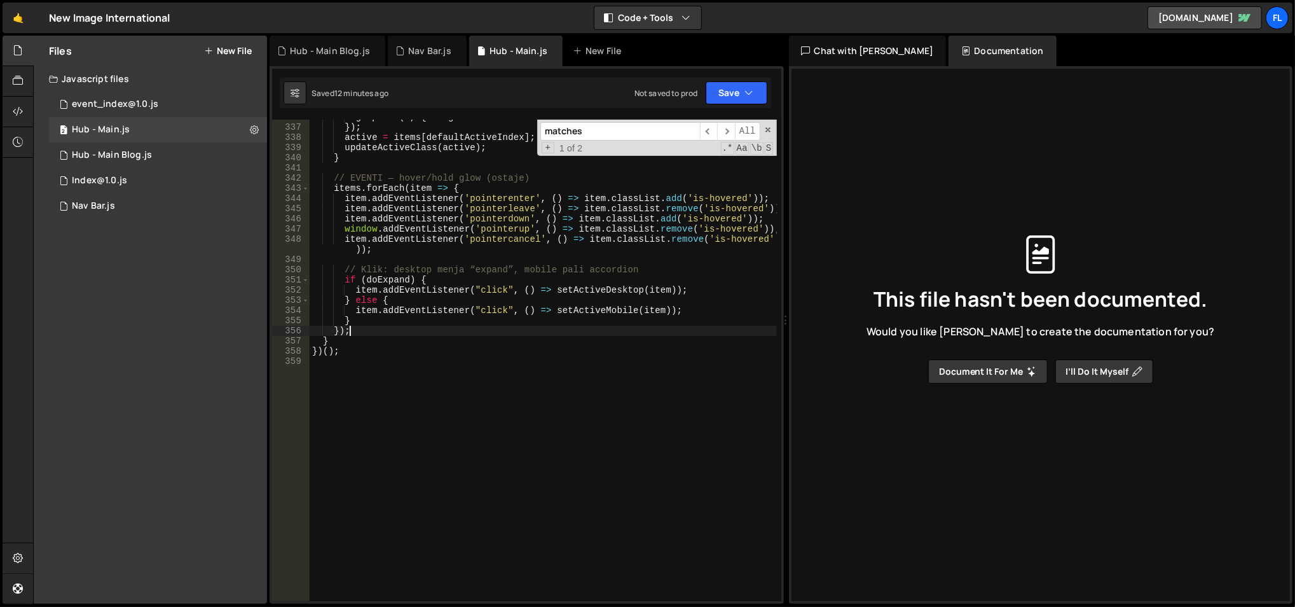
click at [526, 328] on div "gsap . set ( c , { height : i === defaultActiveIndex ? "auto" : 0 }) ; }) ; act…" at bounding box center [544, 363] width 468 height 503
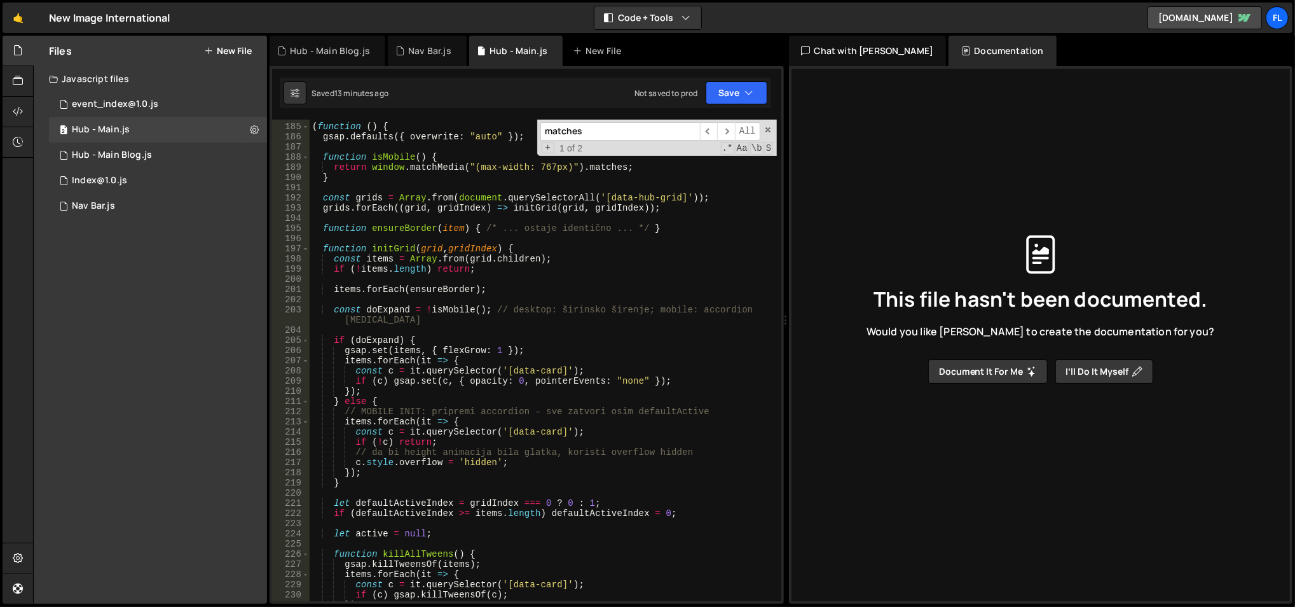
scroll to position [1771, 0]
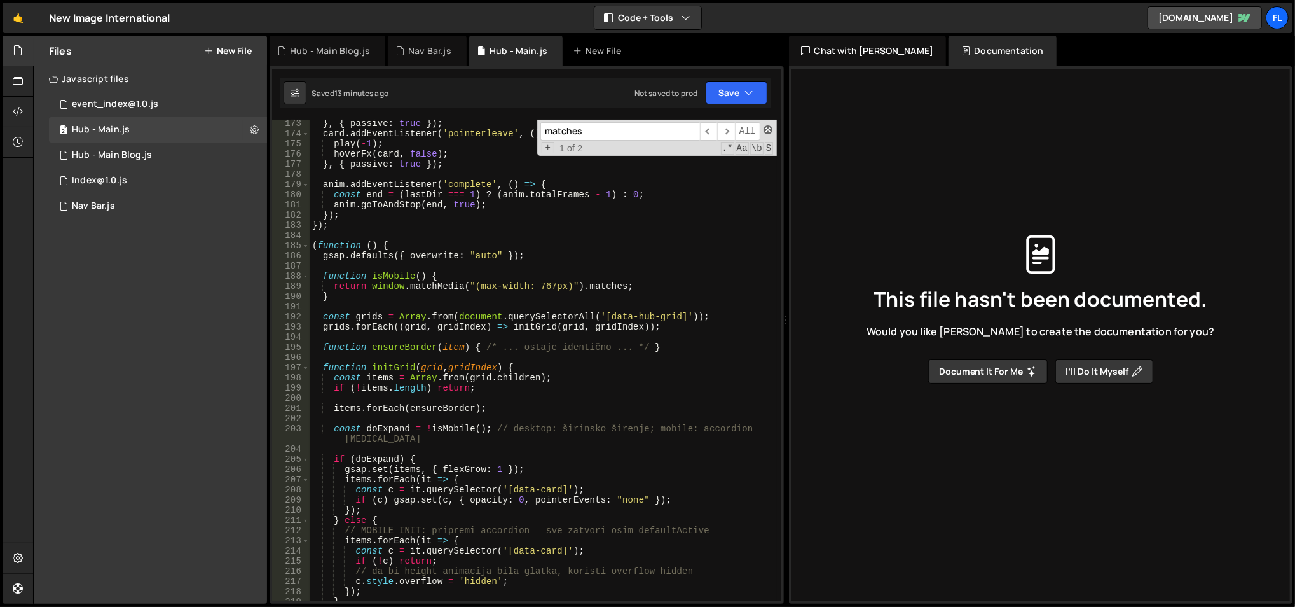
click at [769, 131] on span at bounding box center [768, 129] width 9 height 9
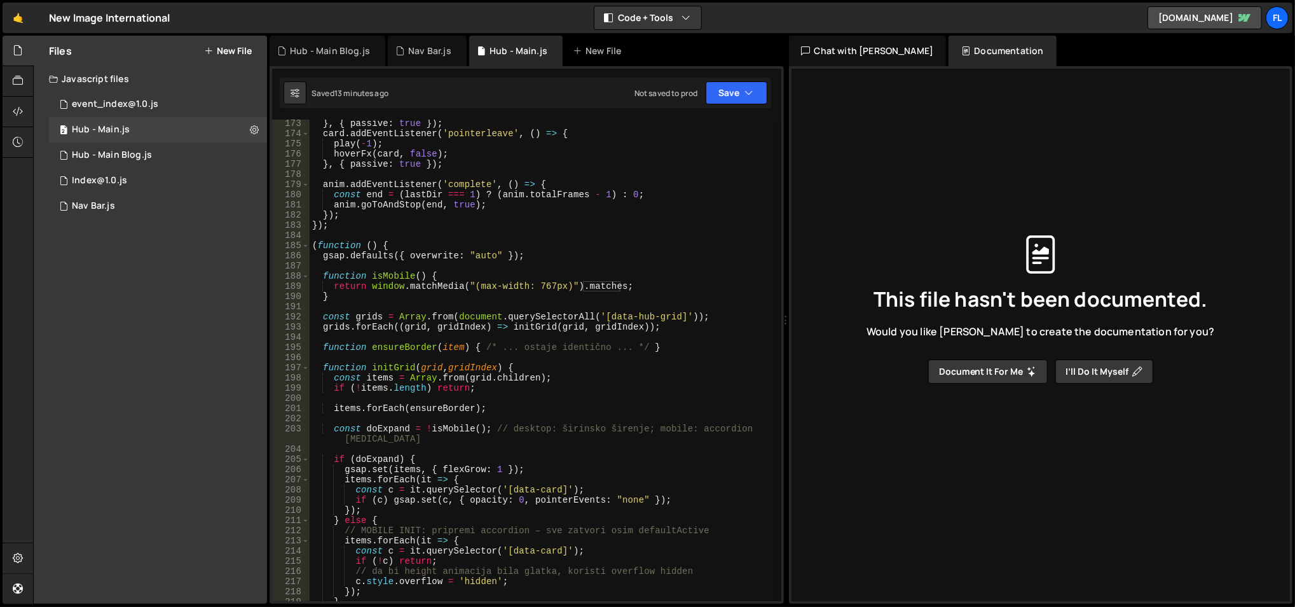
click at [408, 348] on div "} , { passive : true }) ; card . addEventListener ( 'pointerleave' , ( ) => { p…" at bounding box center [544, 369] width 468 height 503
type textarea "function ensureBorder(item) { /* ... ostaje identično ... */ }"
click at [408, 348] on div "} , { passive : true }) ; card . addEventListener ( 'pointerleave' , ( ) => { p…" at bounding box center [544, 369] width 468 height 503
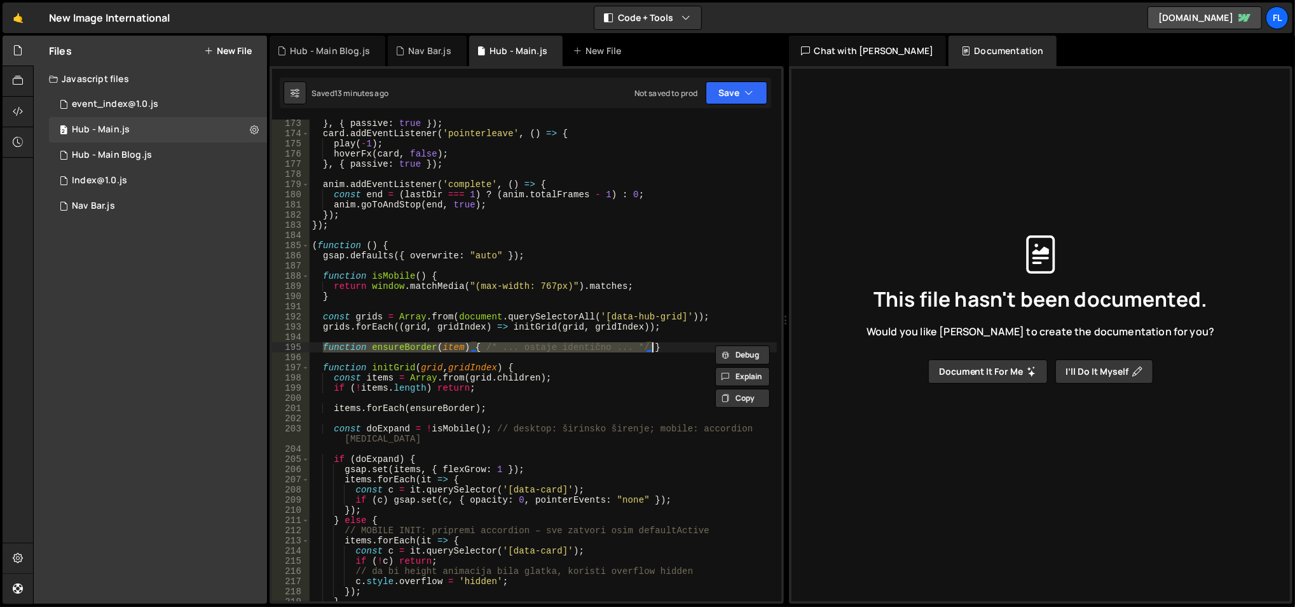
drag, startPoint x: 322, startPoint y: 347, endPoint x: 656, endPoint y: 348, distance: 333.8
click at [656, 348] on div "} , { passive : true }) ; card . addEventListener ( 'pointerleave' , ( ) => { p…" at bounding box center [544, 369] width 468 height 503
paste textarea
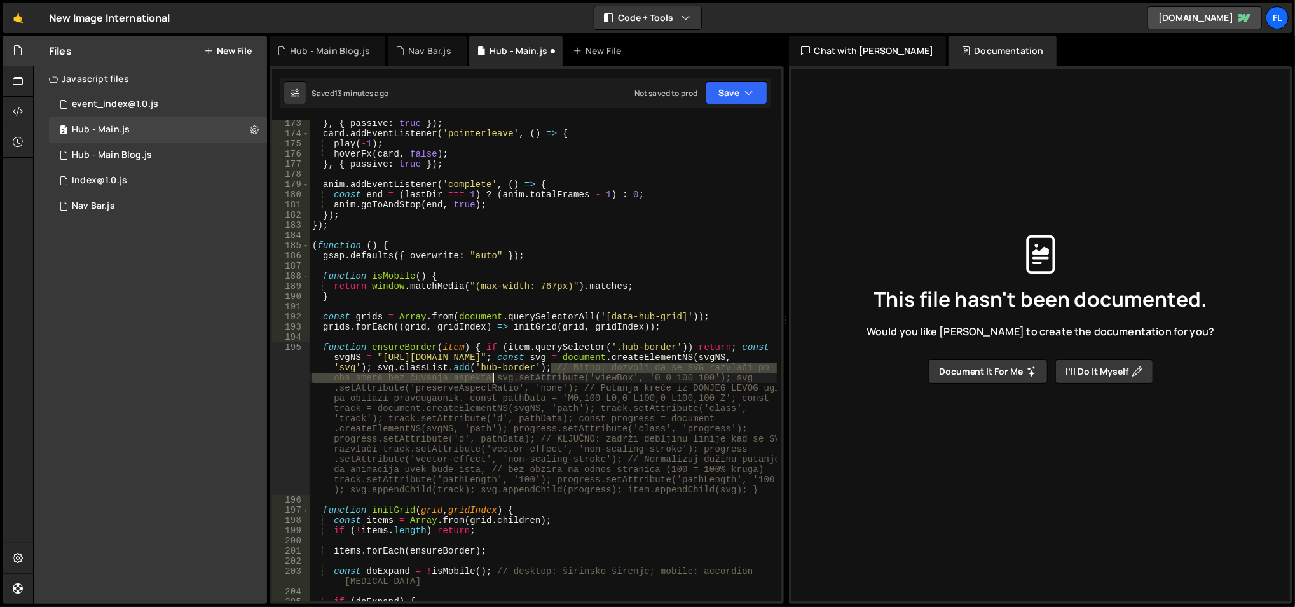
drag, startPoint x: 553, startPoint y: 365, endPoint x: 492, endPoint y: 379, distance: 62.6
click at [492, 379] on div "} , { passive : true }) ; card . addEventListener ( 'pointerleave' , ( ) => { p…" at bounding box center [544, 369] width 468 height 503
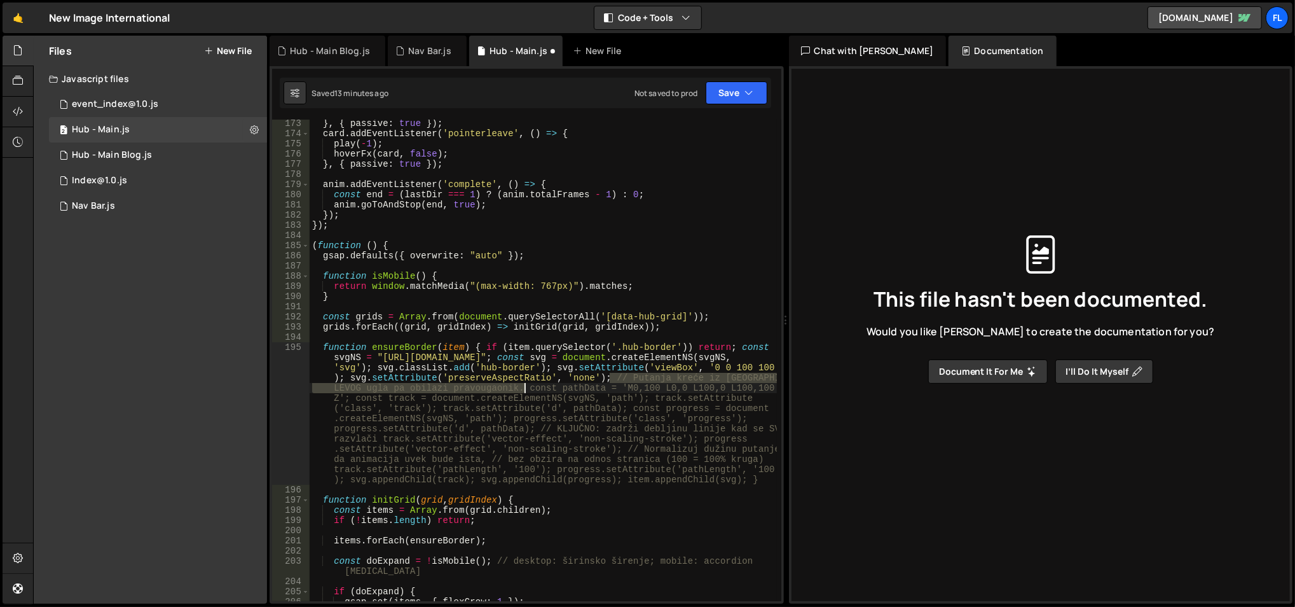
drag, startPoint x: 610, startPoint y: 373, endPoint x: 523, endPoint y: 388, distance: 88.3
click at [523, 388] on div "} , { passive : true }) ; card . addEventListener ( 'pointerleave' , ( ) => { p…" at bounding box center [544, 369] width 468 height 503
type textarea "function ensureBorder(item) { if (item.querySelector('.hub-border')) return; co…"
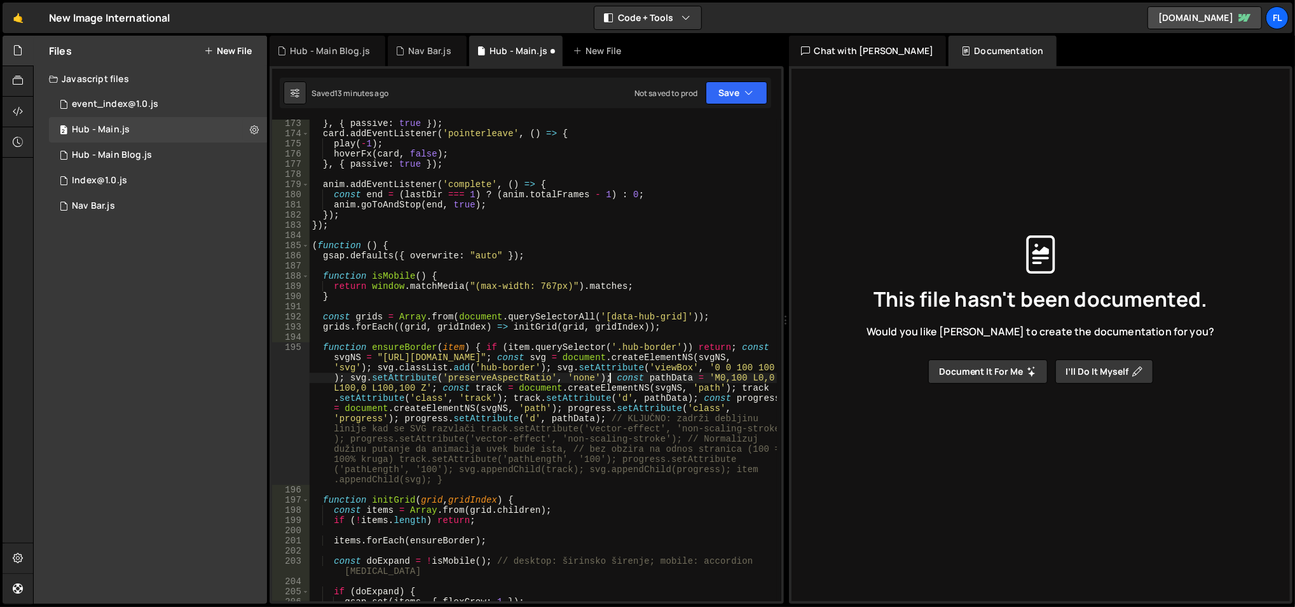
click at [602, 388] on div "} , { passive : true }) ; card . addEventListener ( 'pointerleave' , ( ) => { p…" at bounding box center [544, 369] width 468 height 503
click at [600, 429] on div "} , { passive : true }) ; card . addEventListener ( 'pointerleave' , ( ) => { p…" at bounding box center [544, 369] width 468 height 503
drag, startPoint x: 605, startPoint y: 421, endPoint x: 473, endPoint y: 432, distance: 132.1
click at [473, 432] on div "} , { passive : true }) ; card . addEventListener ( 'pointerleave' , ( ) => { p…" at bounding box center [544, 369] width 468 height 503
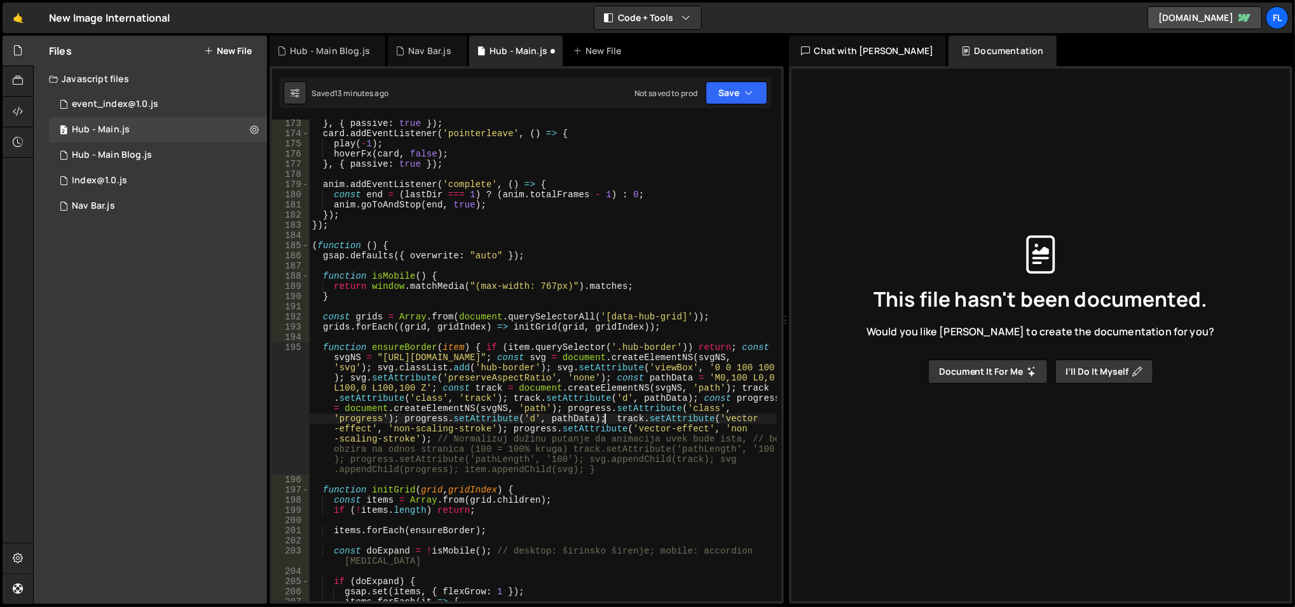
click at [514, 443] on div "} , { passive : true }) ; card . addEventListener ( 'pointerleave' , ( ) => { p…" at bounding box center [544, 369] width 468 height 503
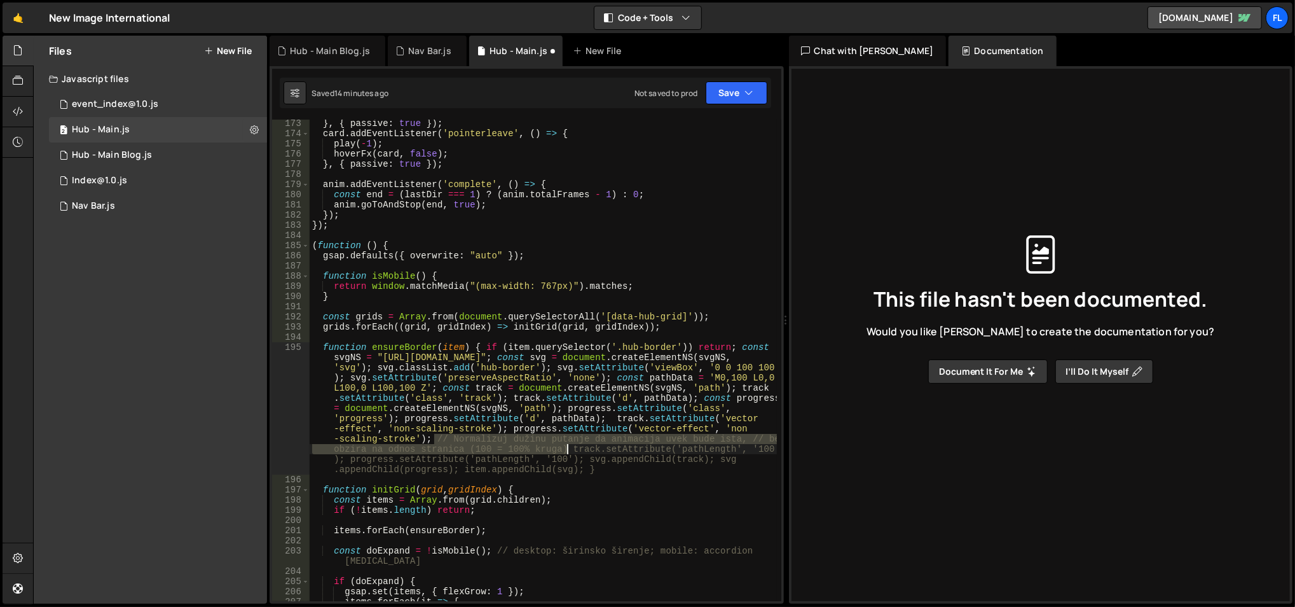
drag, startPoint x: 434, startPoint y: 437, endPoint x: 566, endPoint y: 448, distance: 132.0
click at [566, 448] on div "} , { passive : true }) ; card . addEventListener ( 'pointerleave' , ( ) => { p…" at bounding box center [544, 369] width 468 height 503
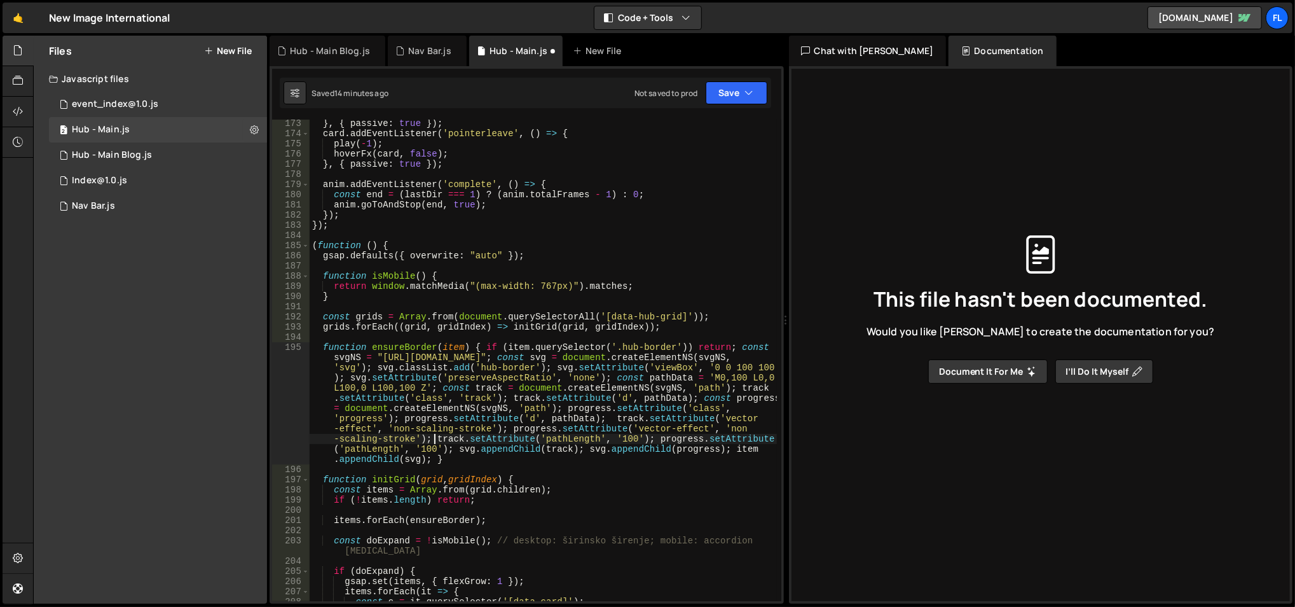
click at [581, 465] on div "} , { passive : true }) ; card . addEventListener ( 'pointerleave' , ( ) => { p…" at bounding box center [544, 369] width 468 height 503
click at [591, 443] on div "} , { passive : true }) ; card . addEventListener ( 'pointerleave' , ( ) => { p…" at bounding box center [544, 369] width 468 height 503
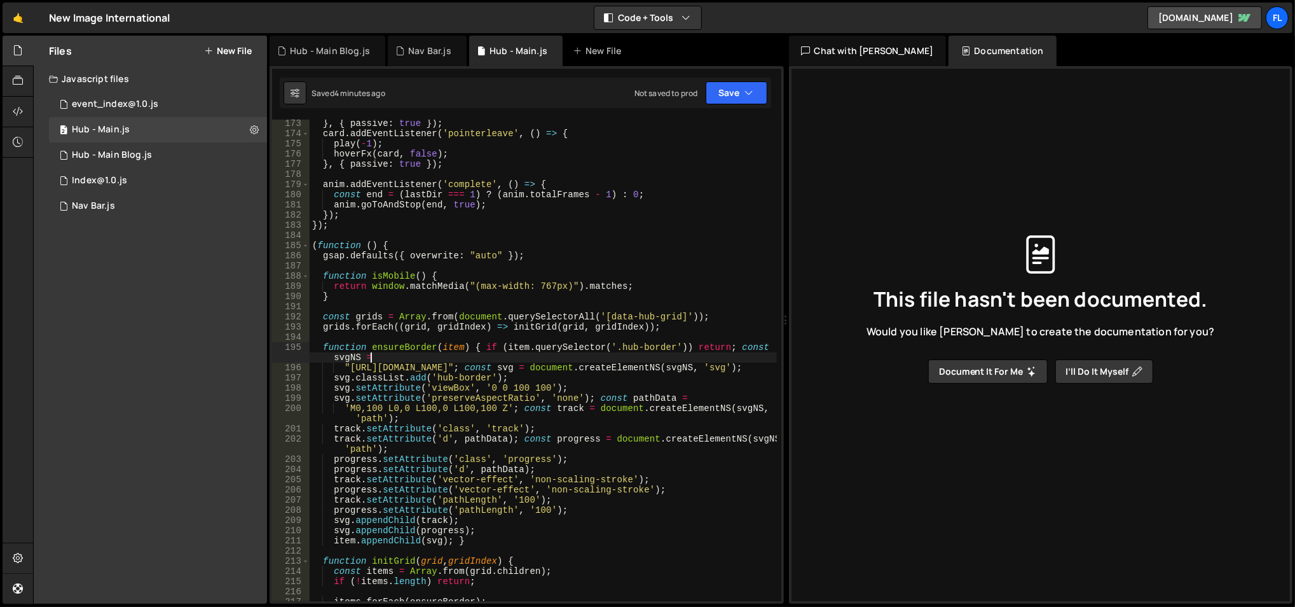
click at [564, 198] on div "} , { passive : true }) ; card . addEventListener ( 'pointerleave' , ( ) => { p…" at bounding box center [544, 369] width 468 height 503
type textarea "const end = (lastDir === 1) ? (anim.totalFrames - 1) : 0;"
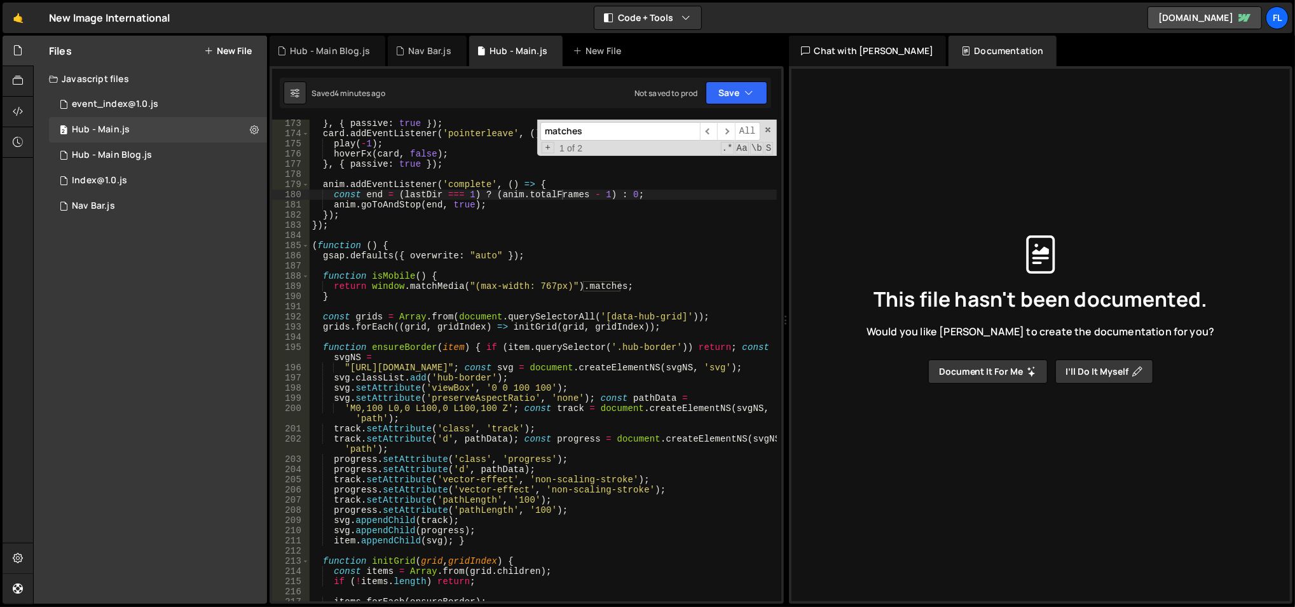
paste input "bottom_grid"
type input "bottom_grid"
click at [729, 129] on span "​" at bounding box center [726, 131] width 18 height 18
type textarea "gsap.defaults({ overwrite: "auto" });"
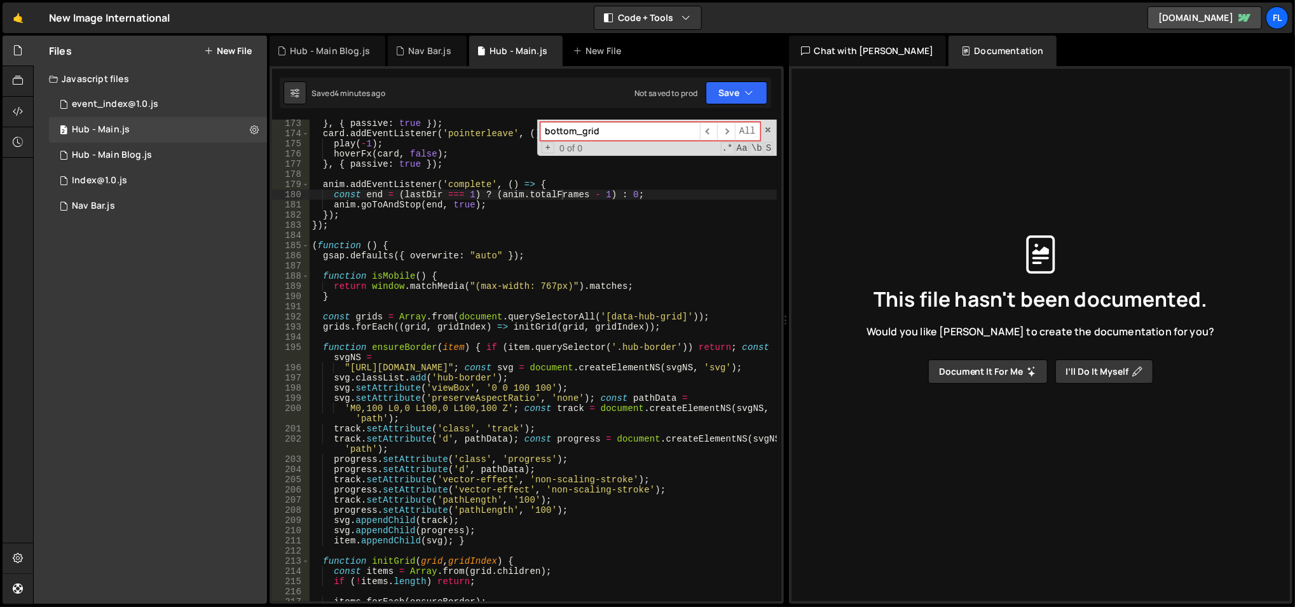
click at [439, 255] on div "} , { passive : true }) ; card . addEventListener ( 'pointerleave' , ( ) => { p…" at bounding box center [544, 369] width 468 height 503
paste input "hub_cards"
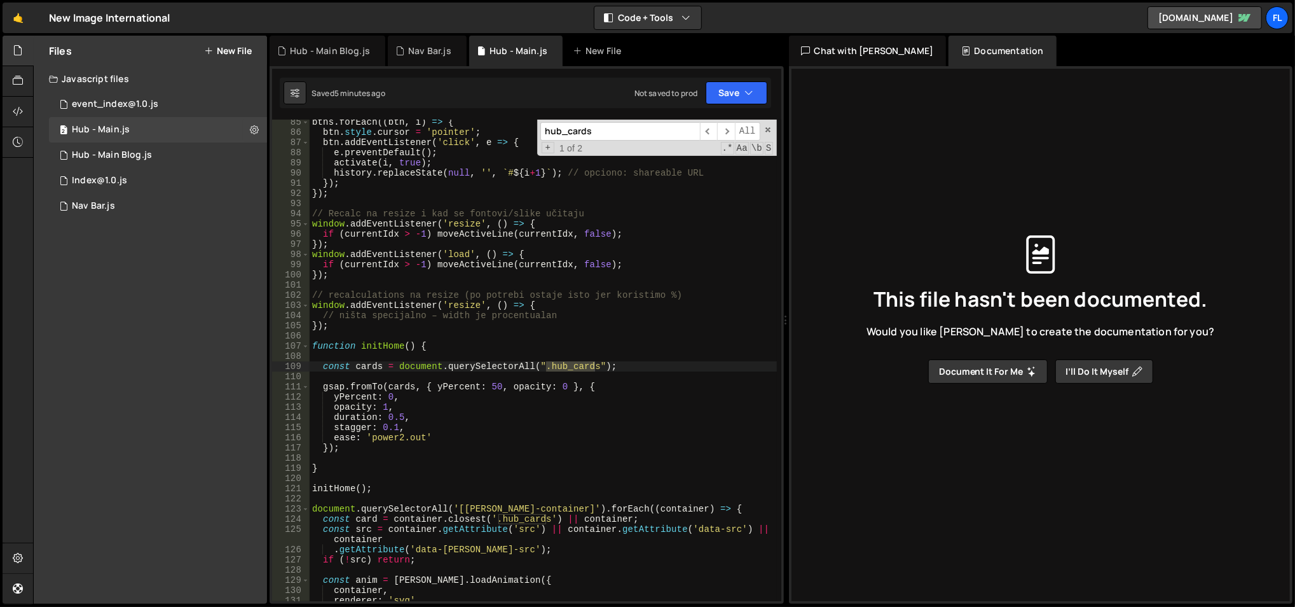
type input "hub_cards"
type textarea "gsap.fromTo(cards, { yPercent: 50, opacity: 0 }, {"
click at [406, 385] on div "btns . forEach (( btn , i ) => { btn . style . cursor = 'pointer' ; btn . addEv…" at bounding box center [544, 368] width 468 height 503
